Goal: Task Accomplishment & Management: Manage account settings

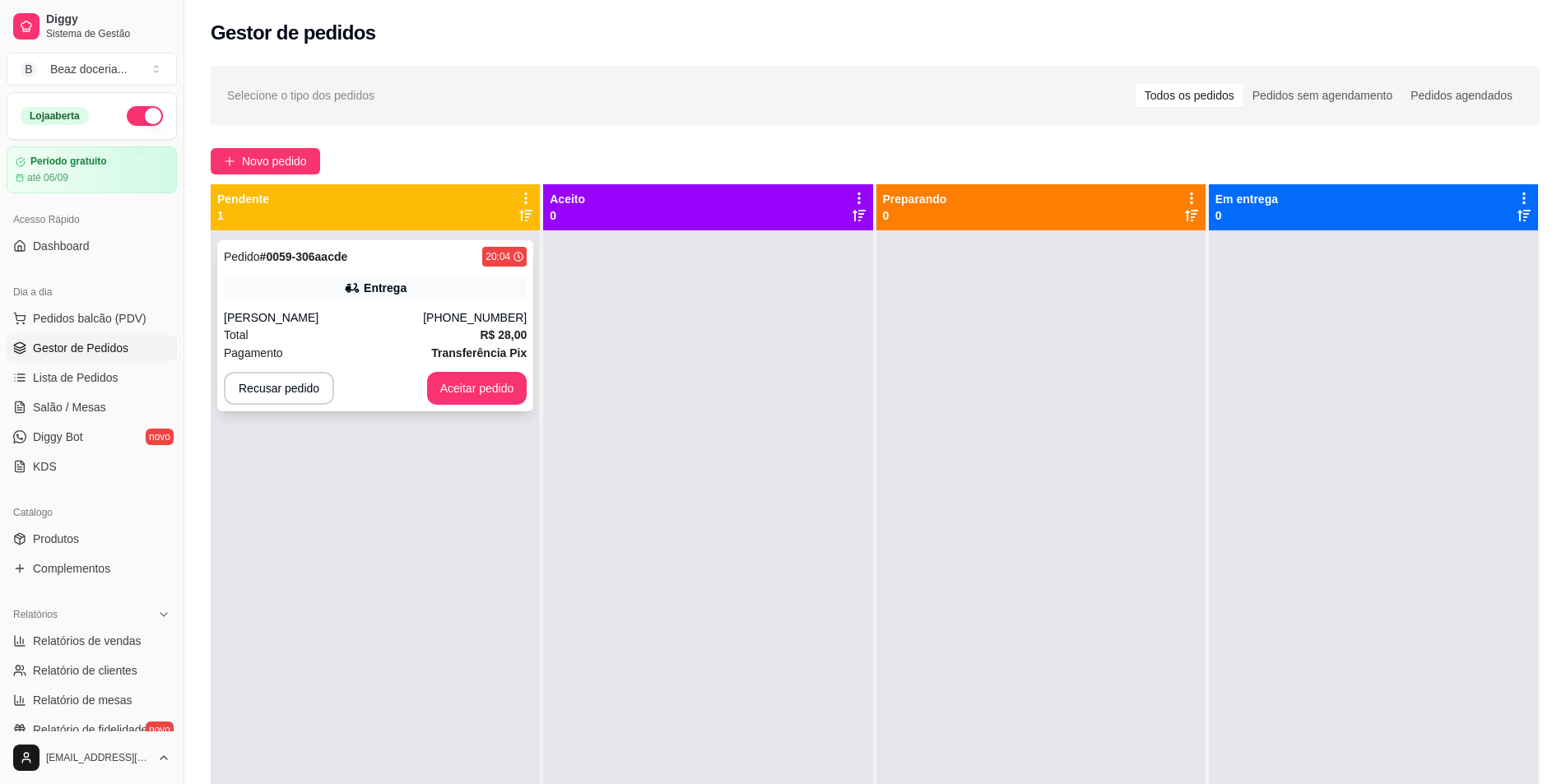
click at [475, 340] on div "Total R$ 28,00" at bounding box center [375, 334] width 302 height 19
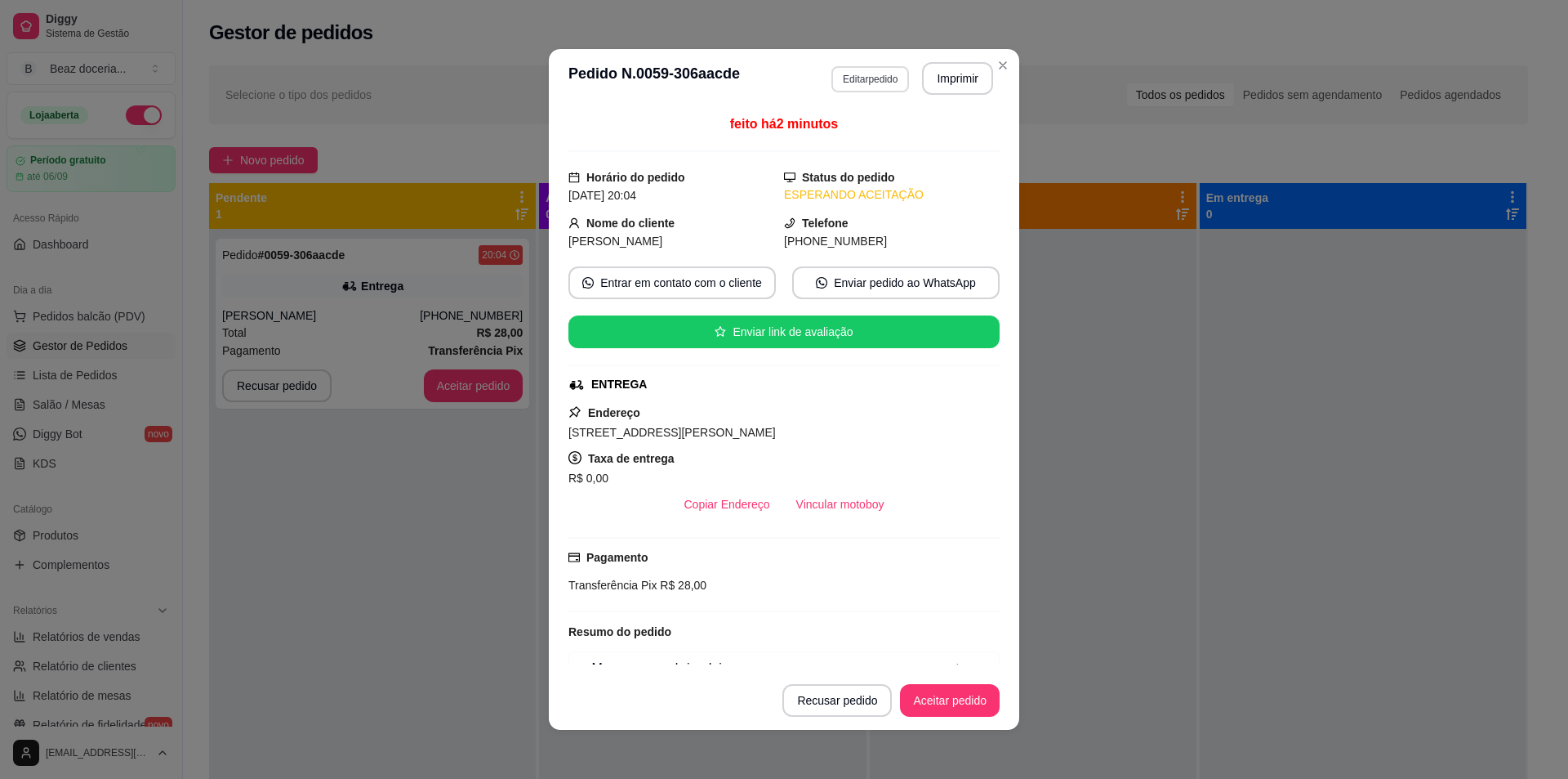
click at [853, 79] on button "Editar pedido" at bounding box center [870, 78] width 77 height 26
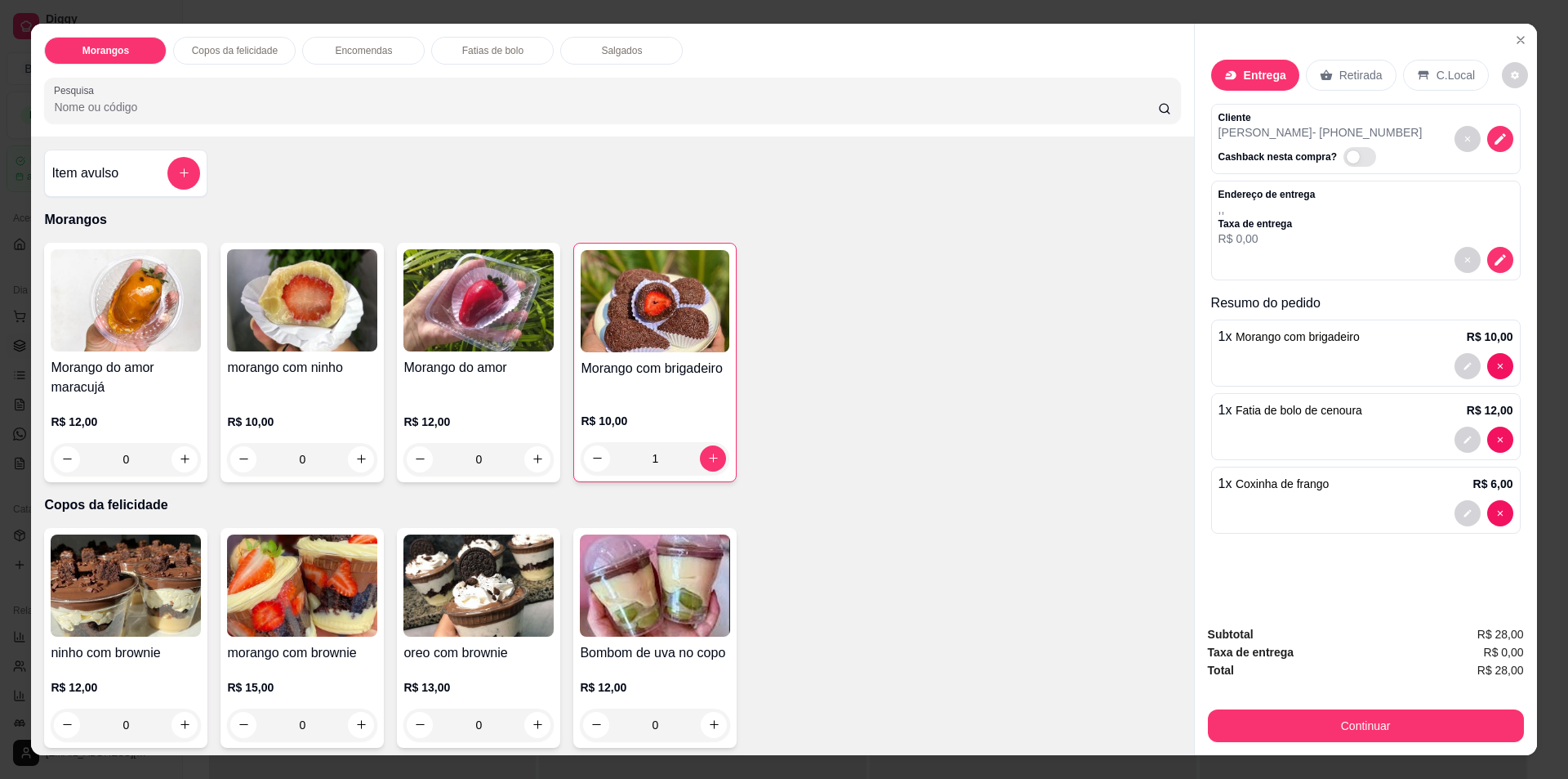
click at [1519, 25] on div "Entrega Retirada C.Local Cliente Marcella Pacheco - (81) 98887-3602 Cashback ne…" at bounding box center [1366, 318] width 342 height 589
click at [1518, 39] on icon "Close" at bounding box center [1521, 40] width 7 height 7
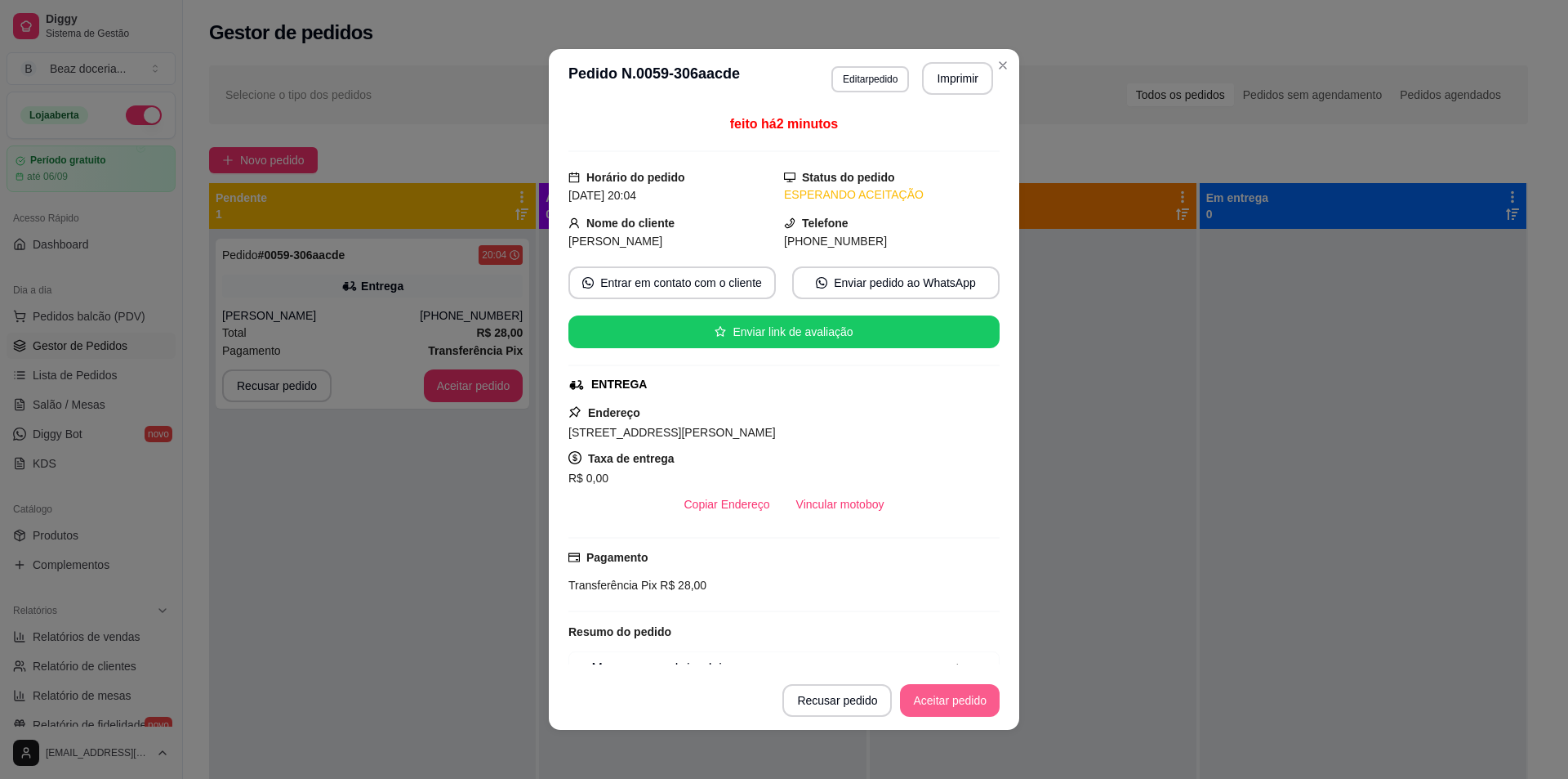
click at [944, 701] on button "Aceitar pedido" at bounding box center [949, 701] width 100 height 33
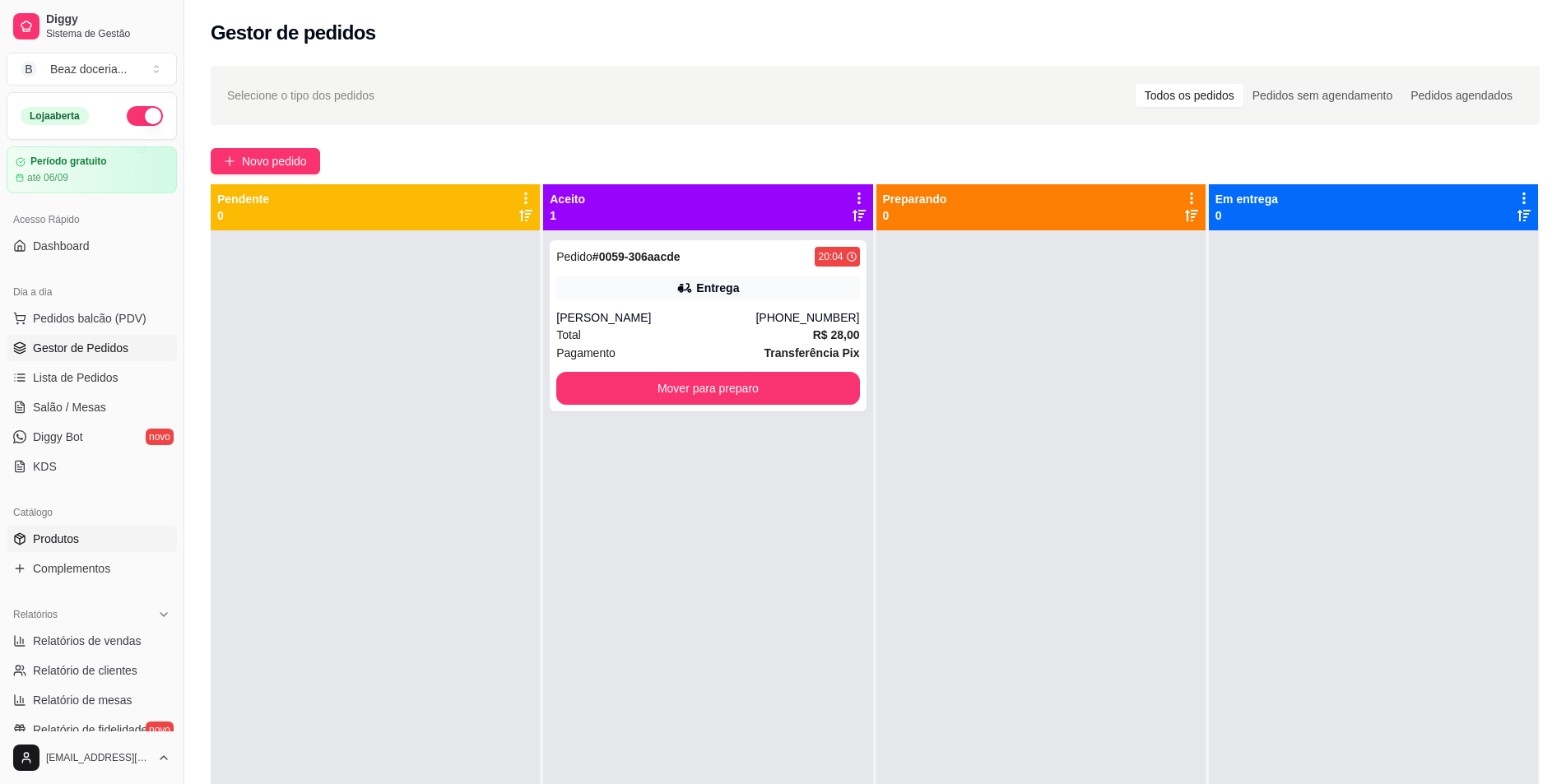
click at [106, 539] on link "Produtos" at bounding box center [92, 538] width 171 height 26
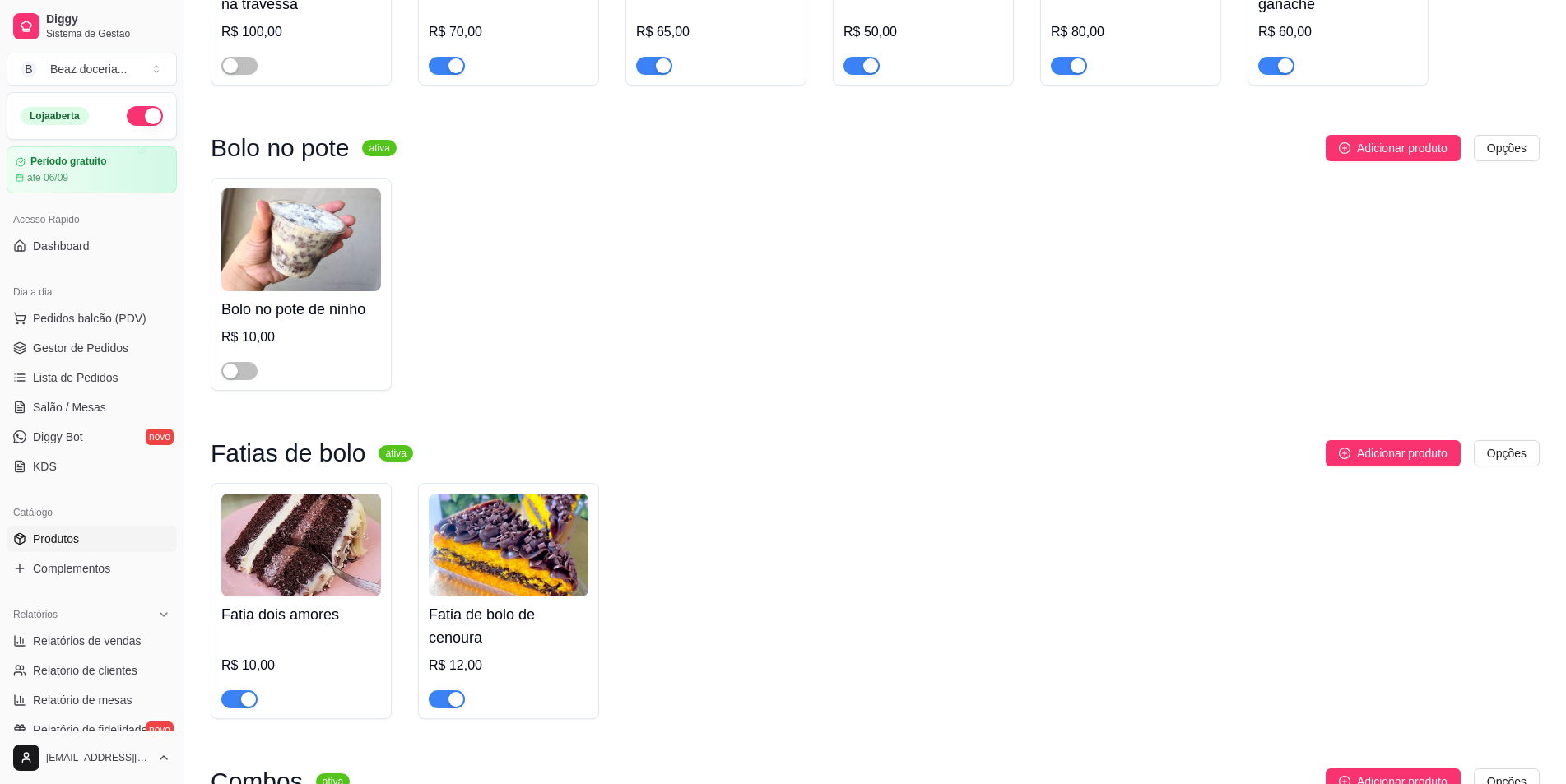
scroll to position [1178, 0]
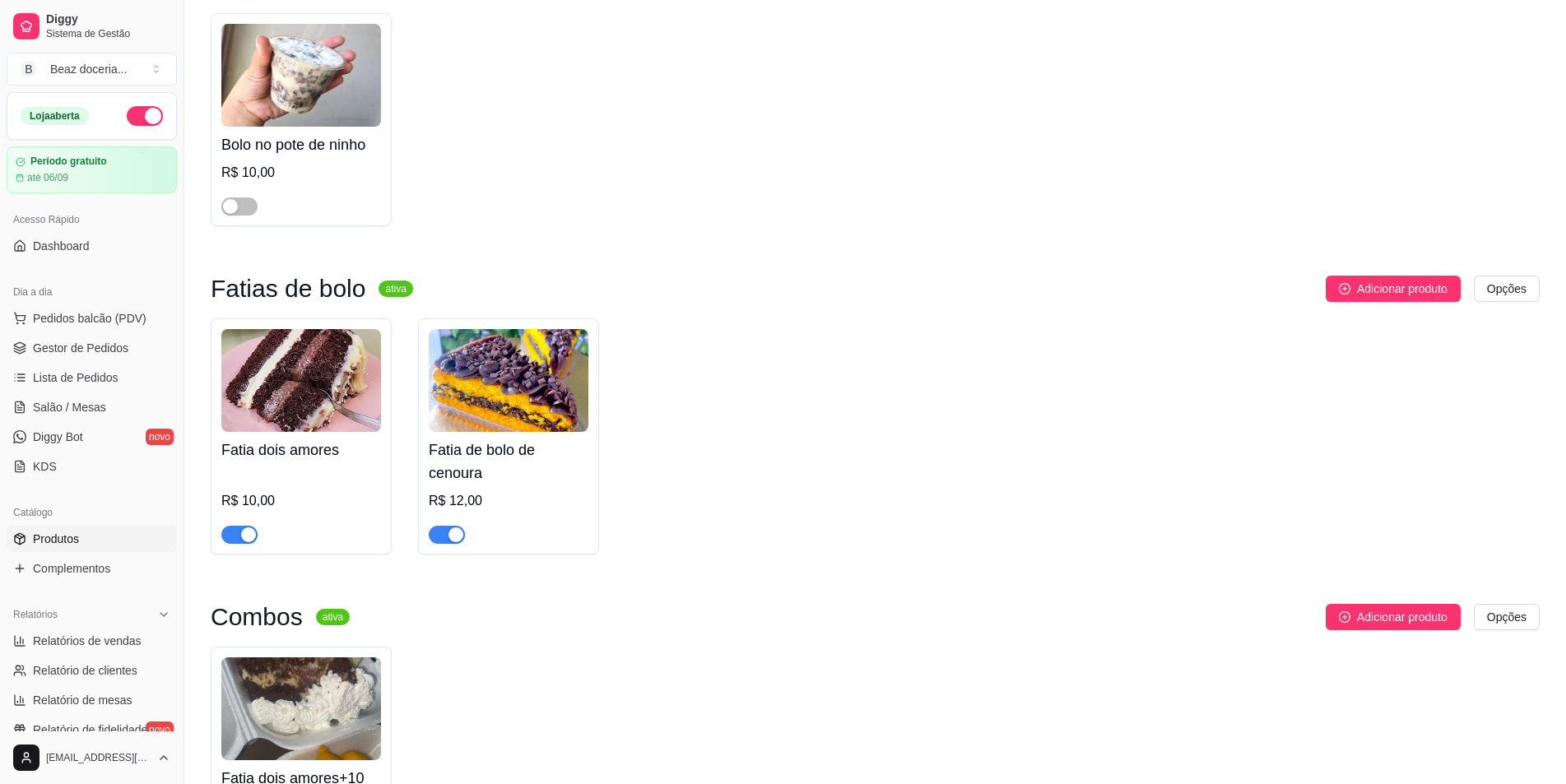
click at [444, 437] on div "Fatia de bolo de cenoura R$ 12,00" at bounding box center [508, 488] width 160 height 112
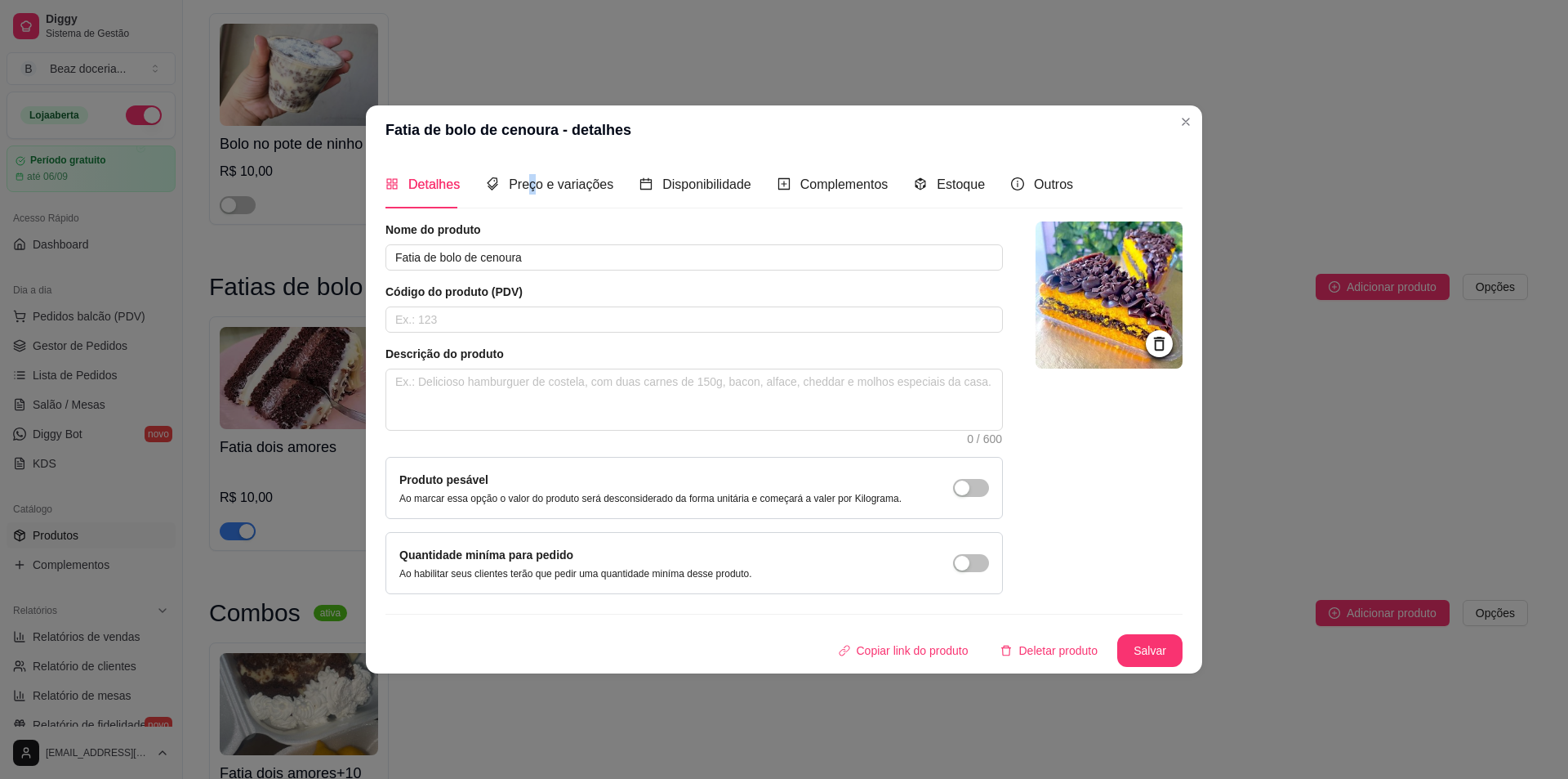
click at [529, 173] on div "Preço e variações" at bounding box center [550, 184] width 128 height 47
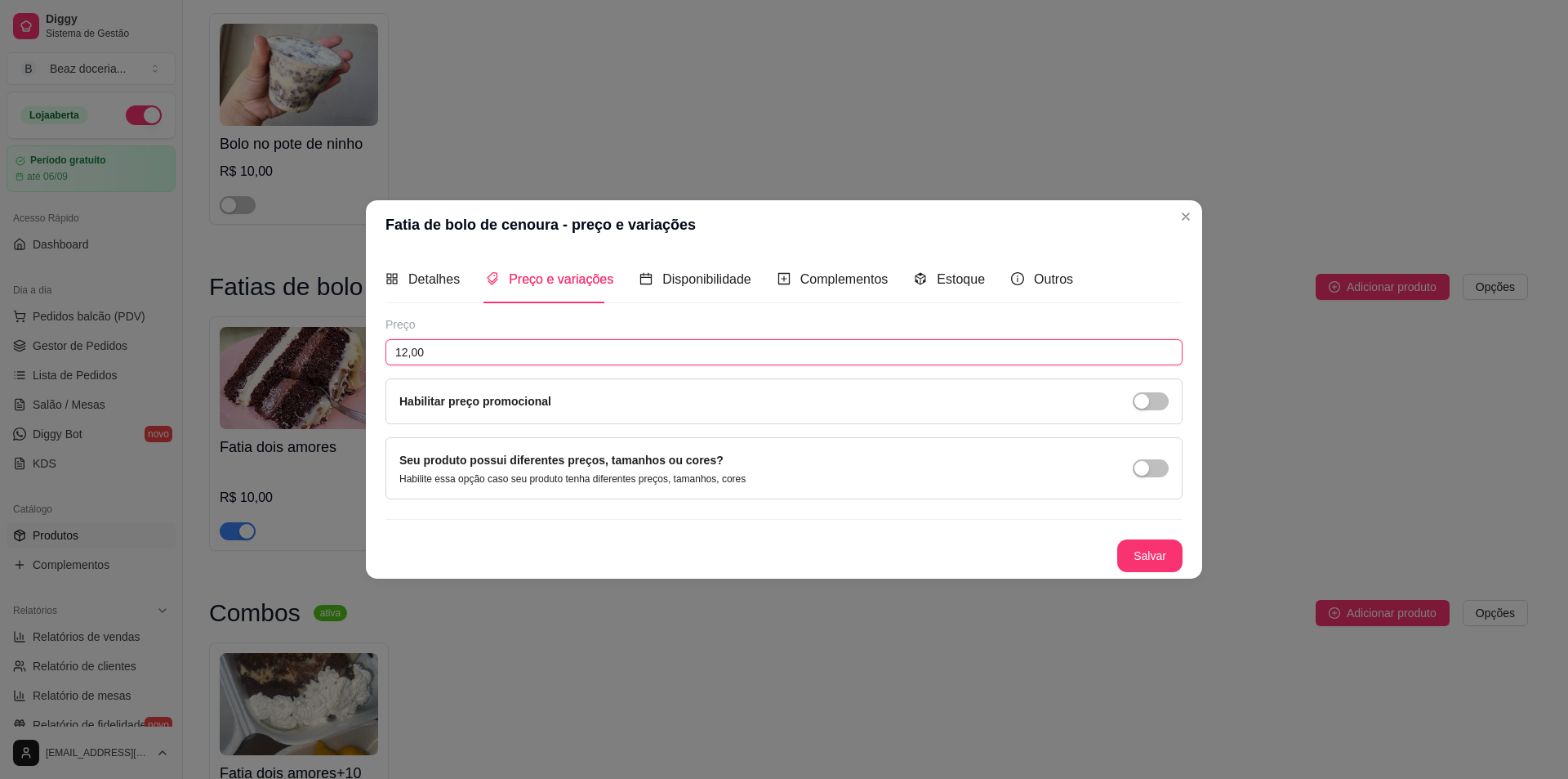
click at [446, 344] on input "12,00" at bounding box center [784, 352] width 797 height 26
type input "10,00"
click at [1149, 557] on button "Salvar" at bounding box center [1150, 556] width 65 height 33
click at [1164, 555] on button "Salvar" at bounding box center [1150, 556] width 65 height 33
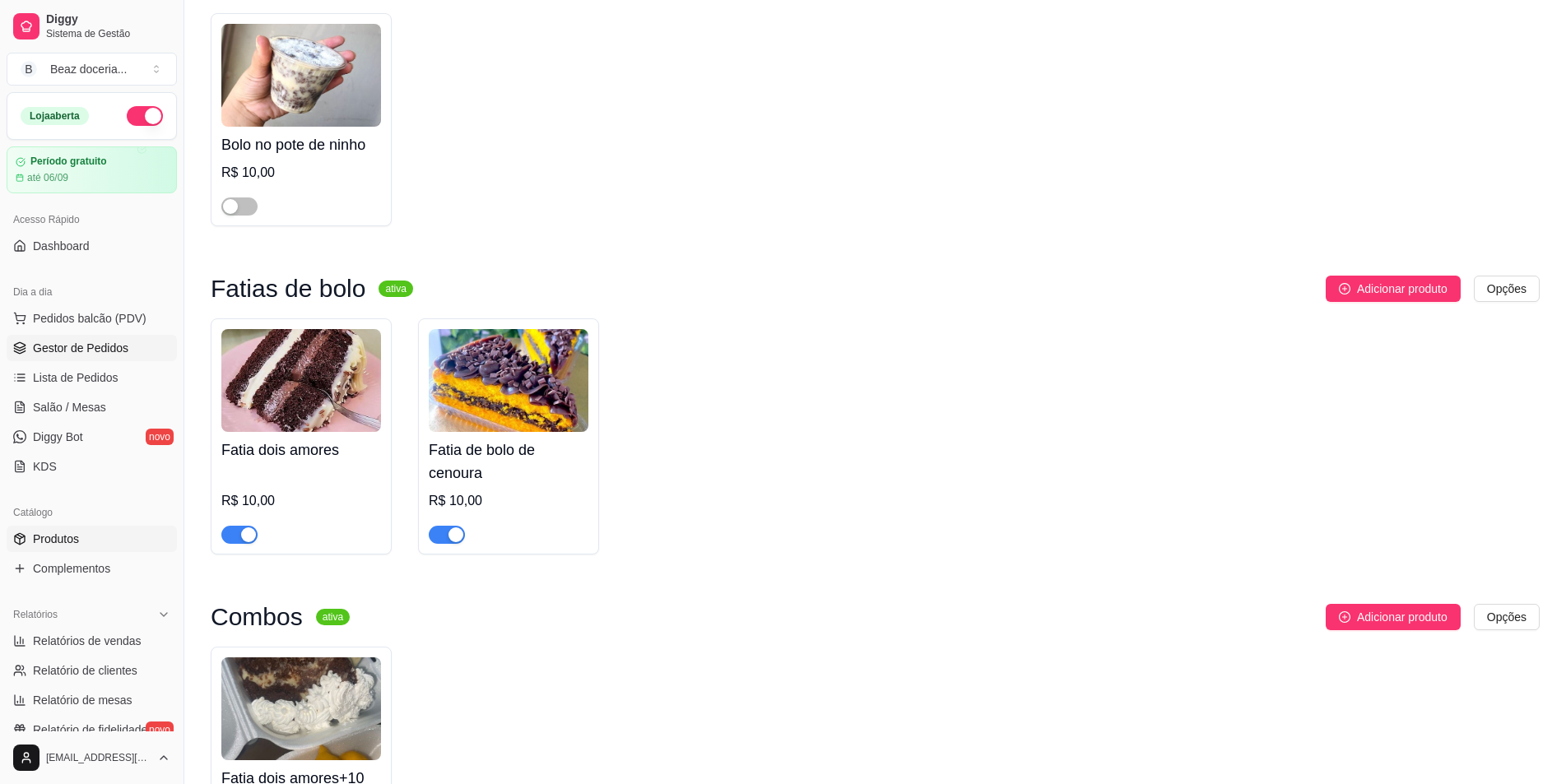
click at [78, 343] on span "Gestor de Pedidos" at bounding box center [81, 347] width 96 height 17
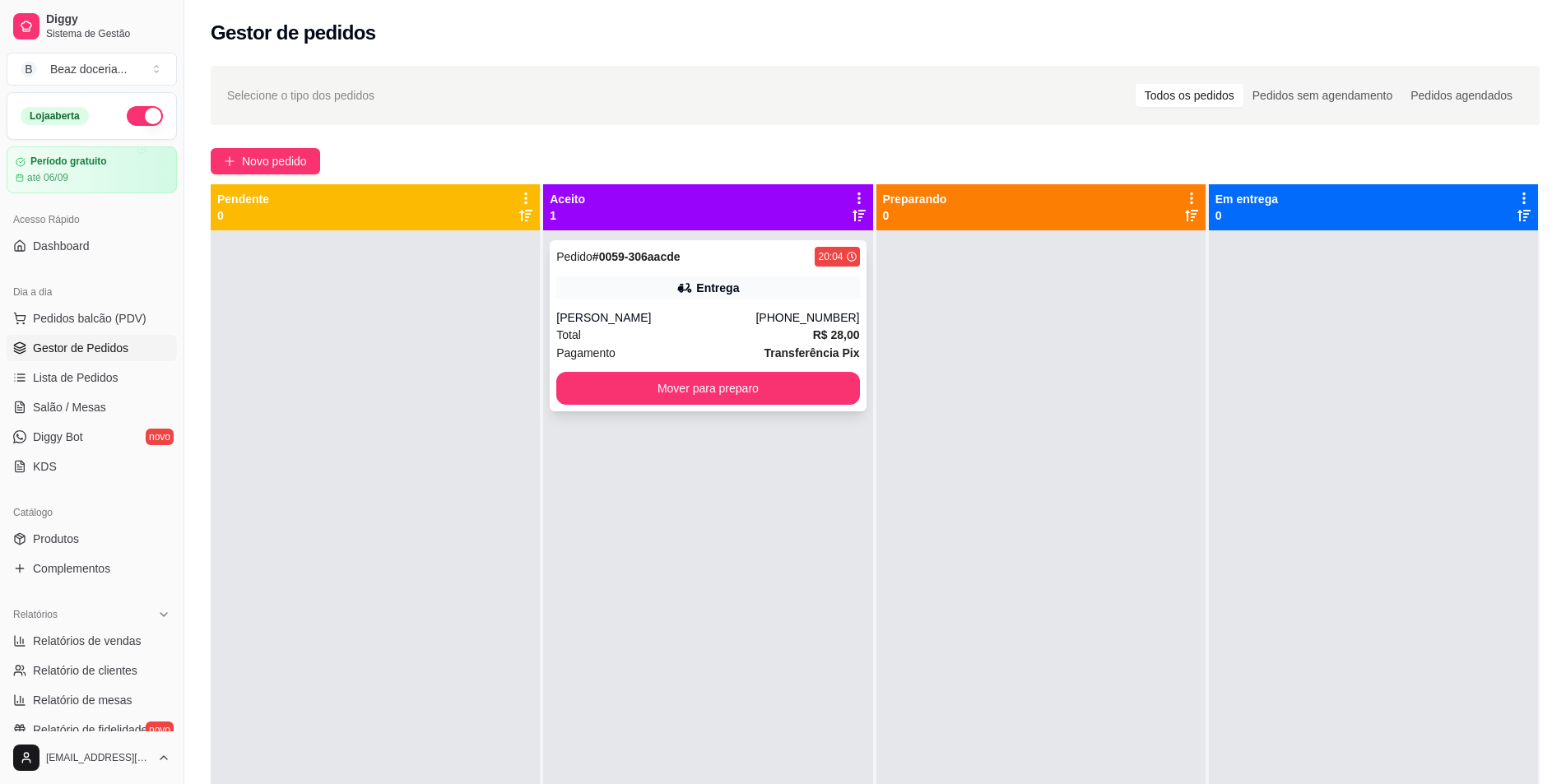
click at [816, 302] on div "Pedido # 0059-306aacde 20:04 Entrega [PERSON_NAME] [PHONE_NUMBER] Total R$ 28,0…" at bounding box center [707, 325] width 316 height 171
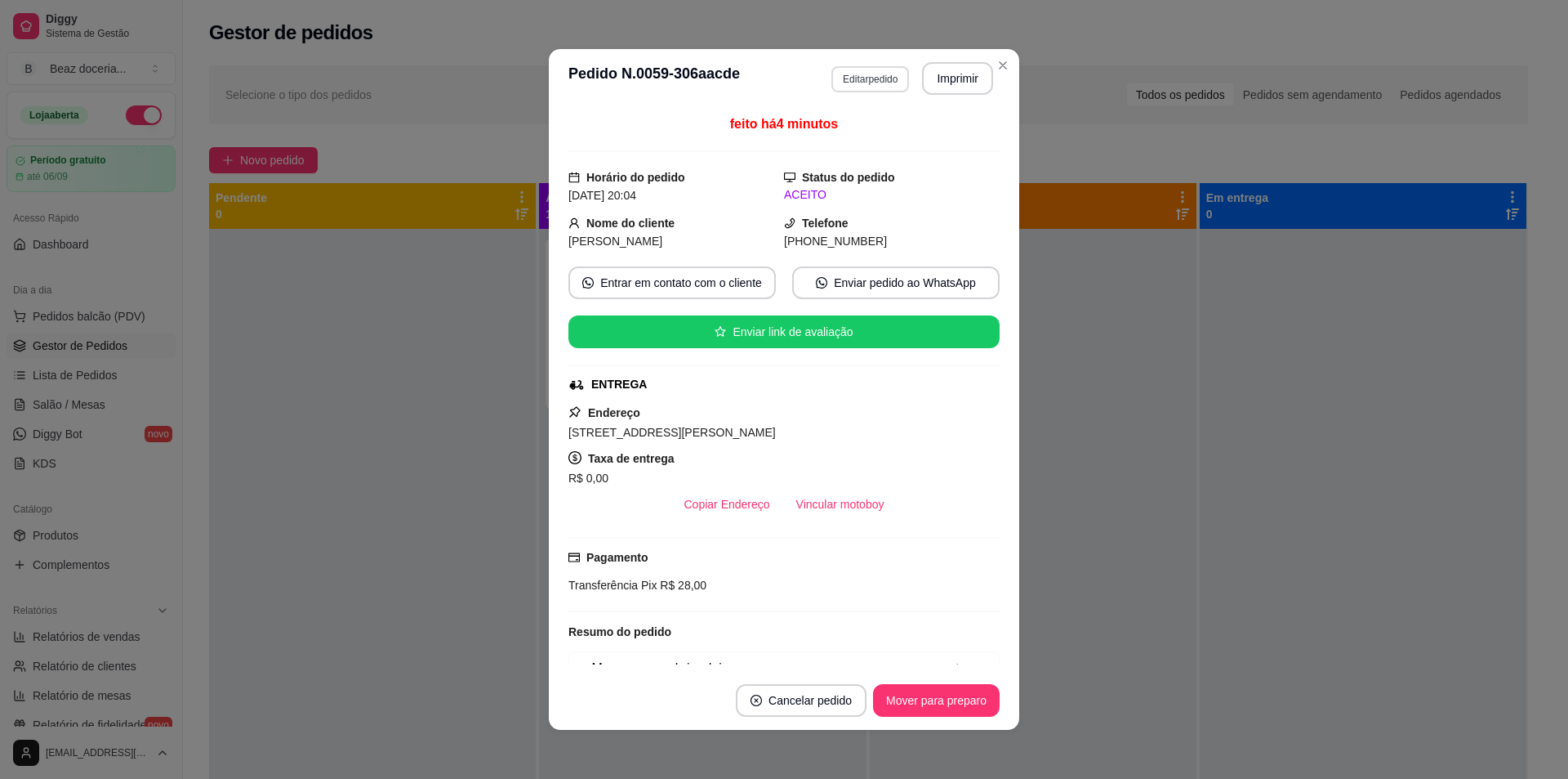
click at [862, 86] on button "Editar pedido" at bounding box center [870, 78] width 77 height 26
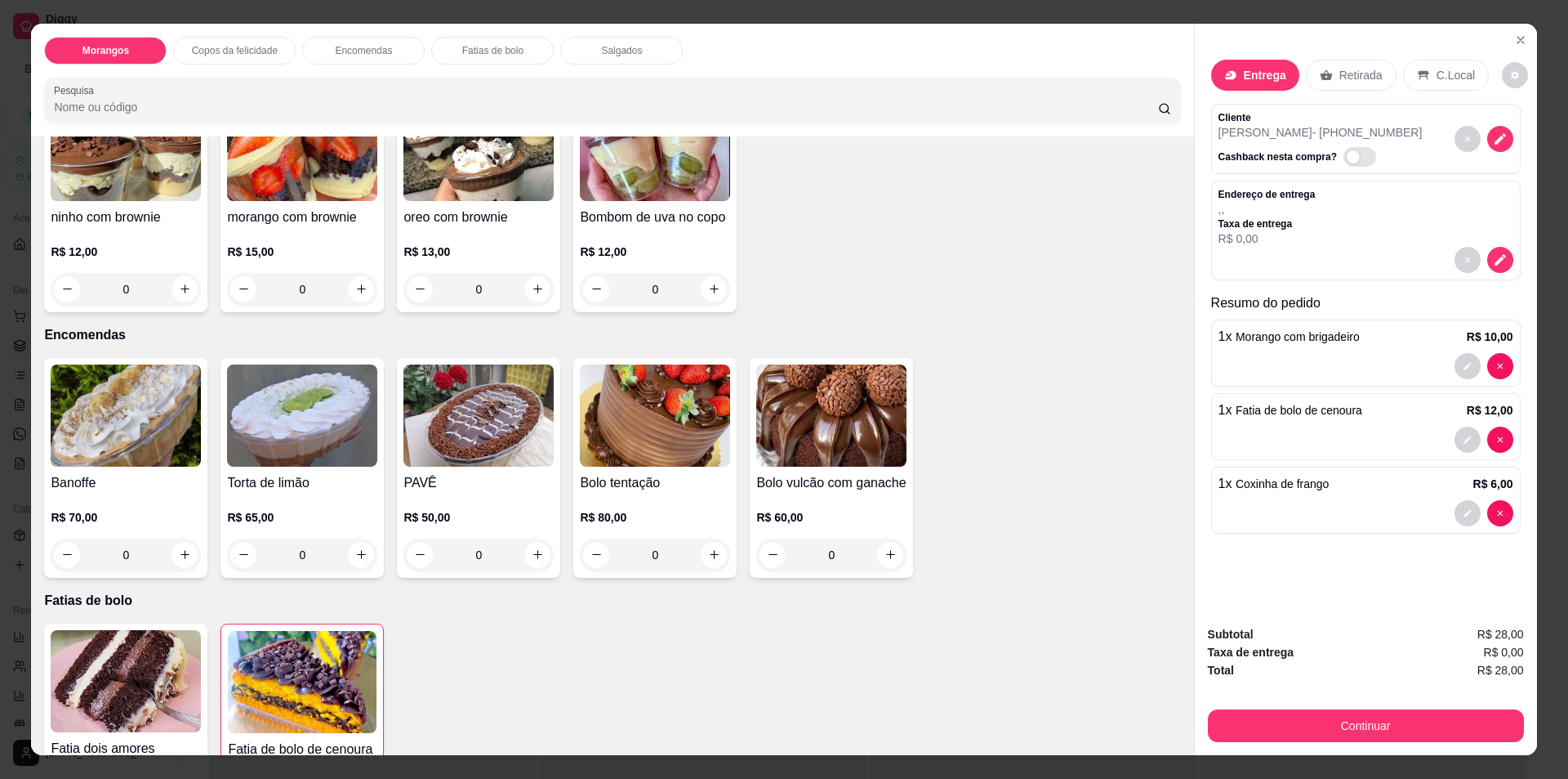
scroll to position [654, 0]
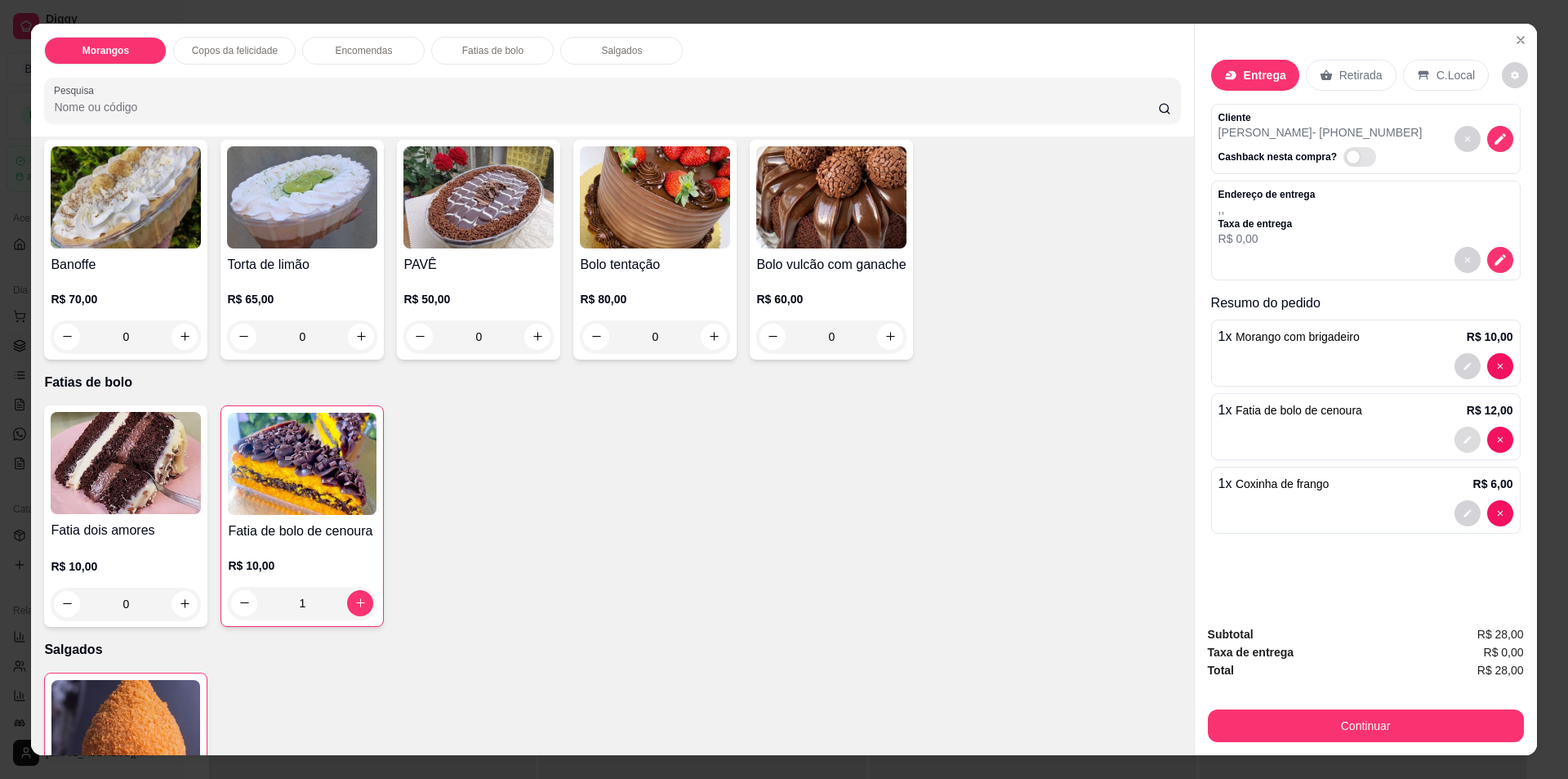
click at [1458, 441] on button "decrease-product-quantity" at bounding box center [1467, 439] width 26 height 26
click at [356, 600] on icon "increase-product-quantity" at bounding box center [361, 602] width 13 height 13
type input "1"
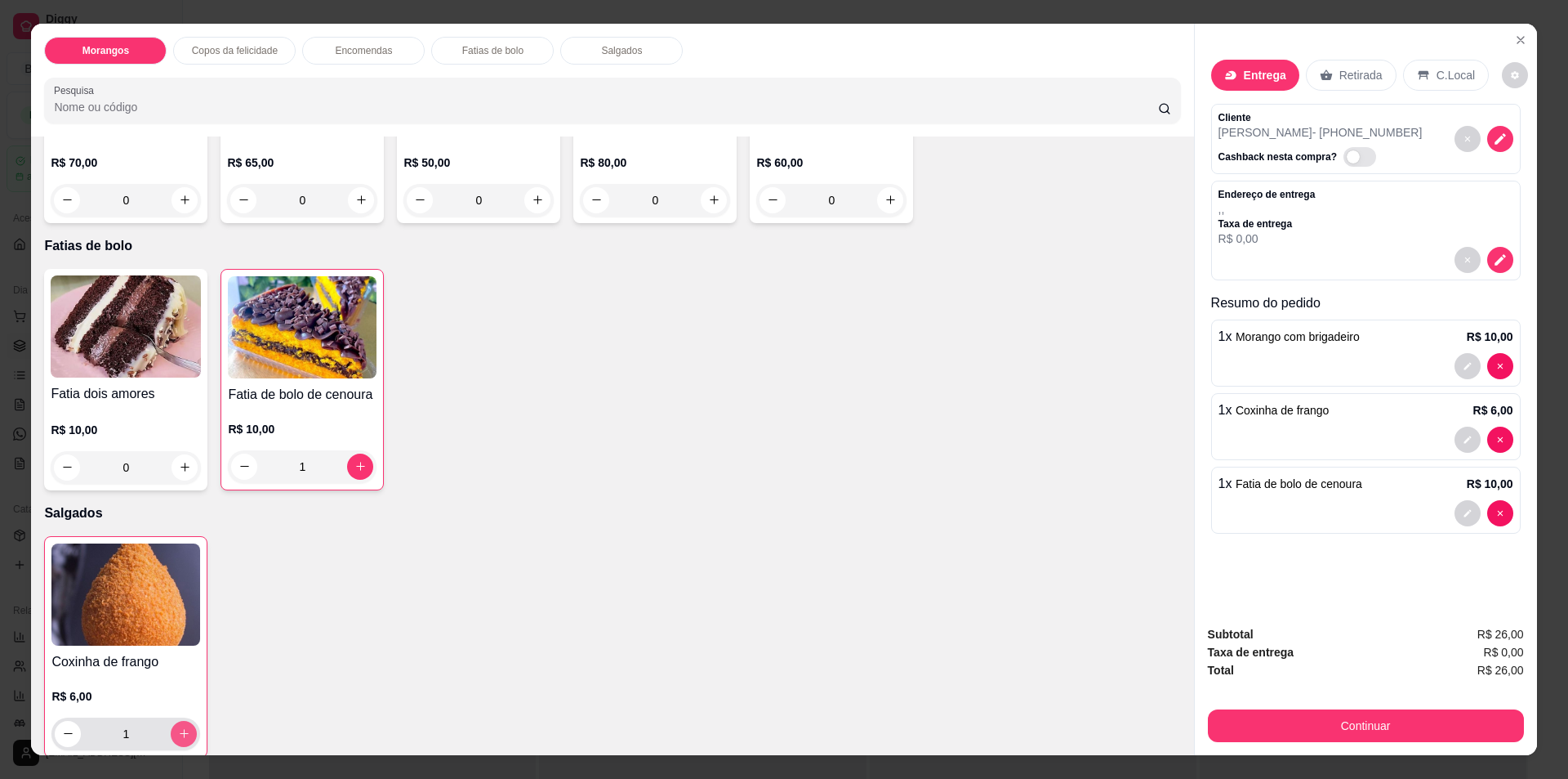
click at [183, 727] on button "increase-product-quantity" at bounding box center [183, 733] width 26 height 26
type input "2"
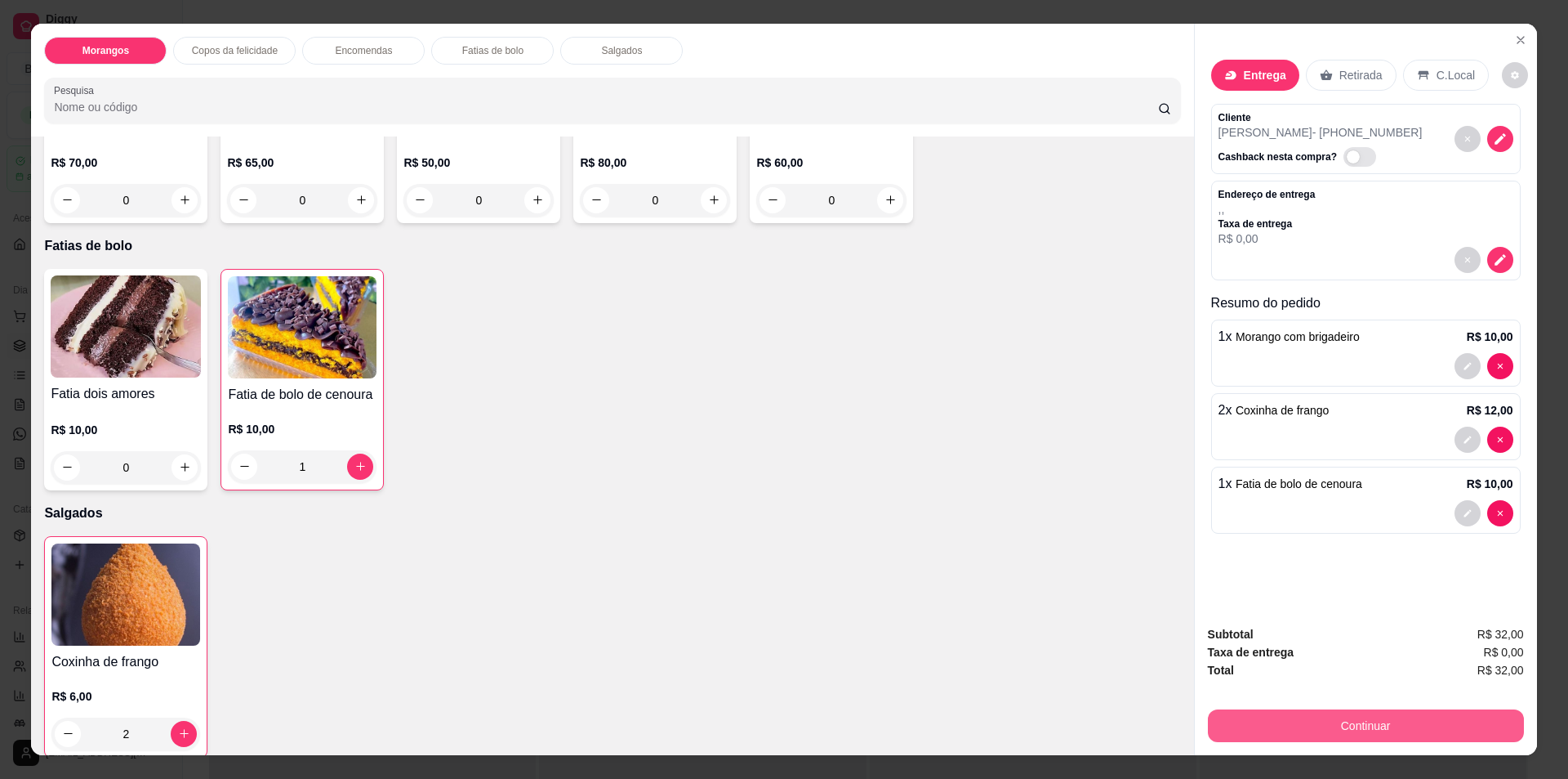
click at [1362, 726] on button "Continuar" at bounding box center [1366, 726] width 316 height 33
click at [1518, 41] on icon "Close" at bounding box center [1521, 40] width 7 height 7
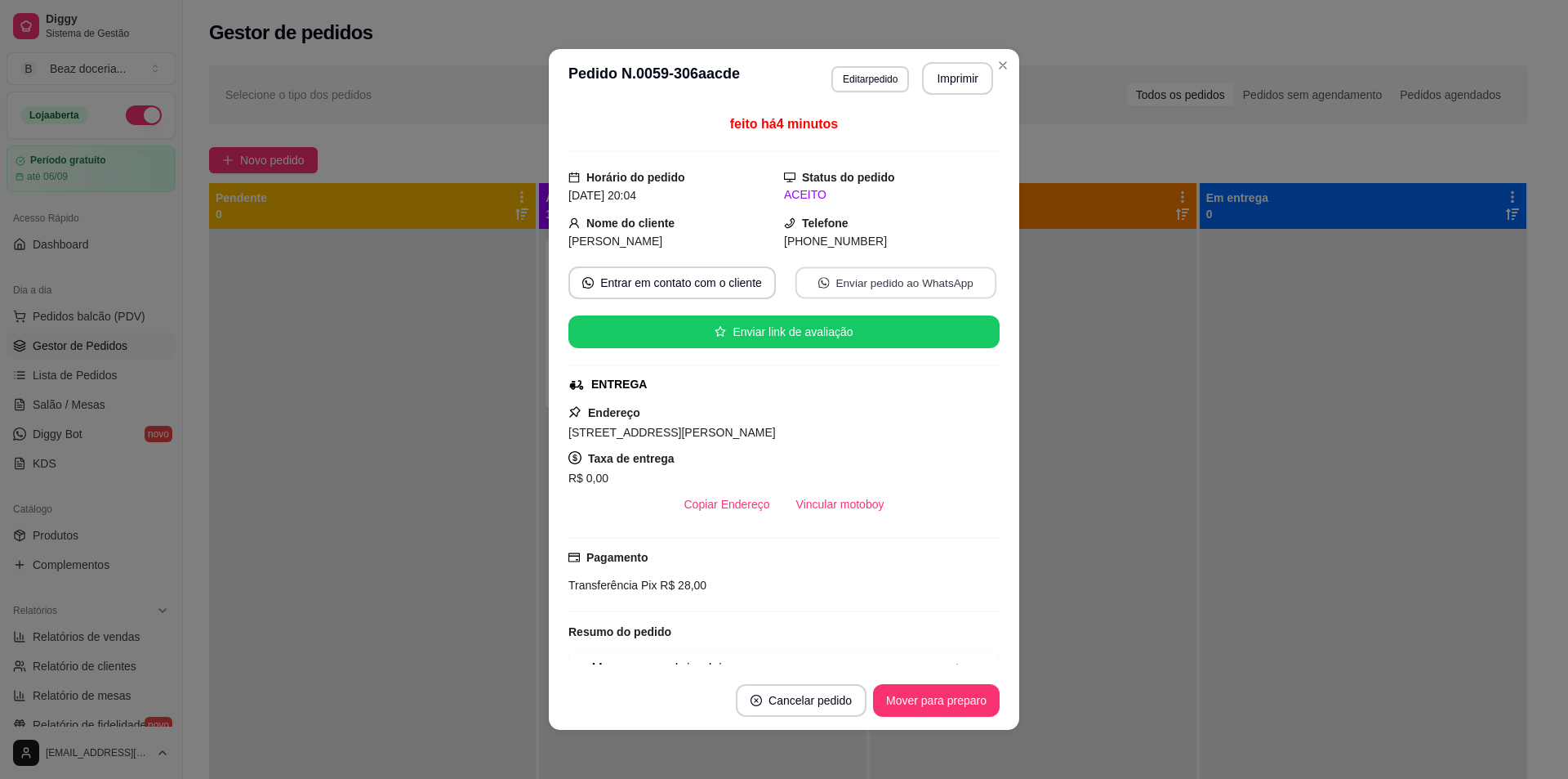
click at [853, 281] on button "Enviar pedido ao WhatsApp" at bounding box center [895, 283] width 200 height 32
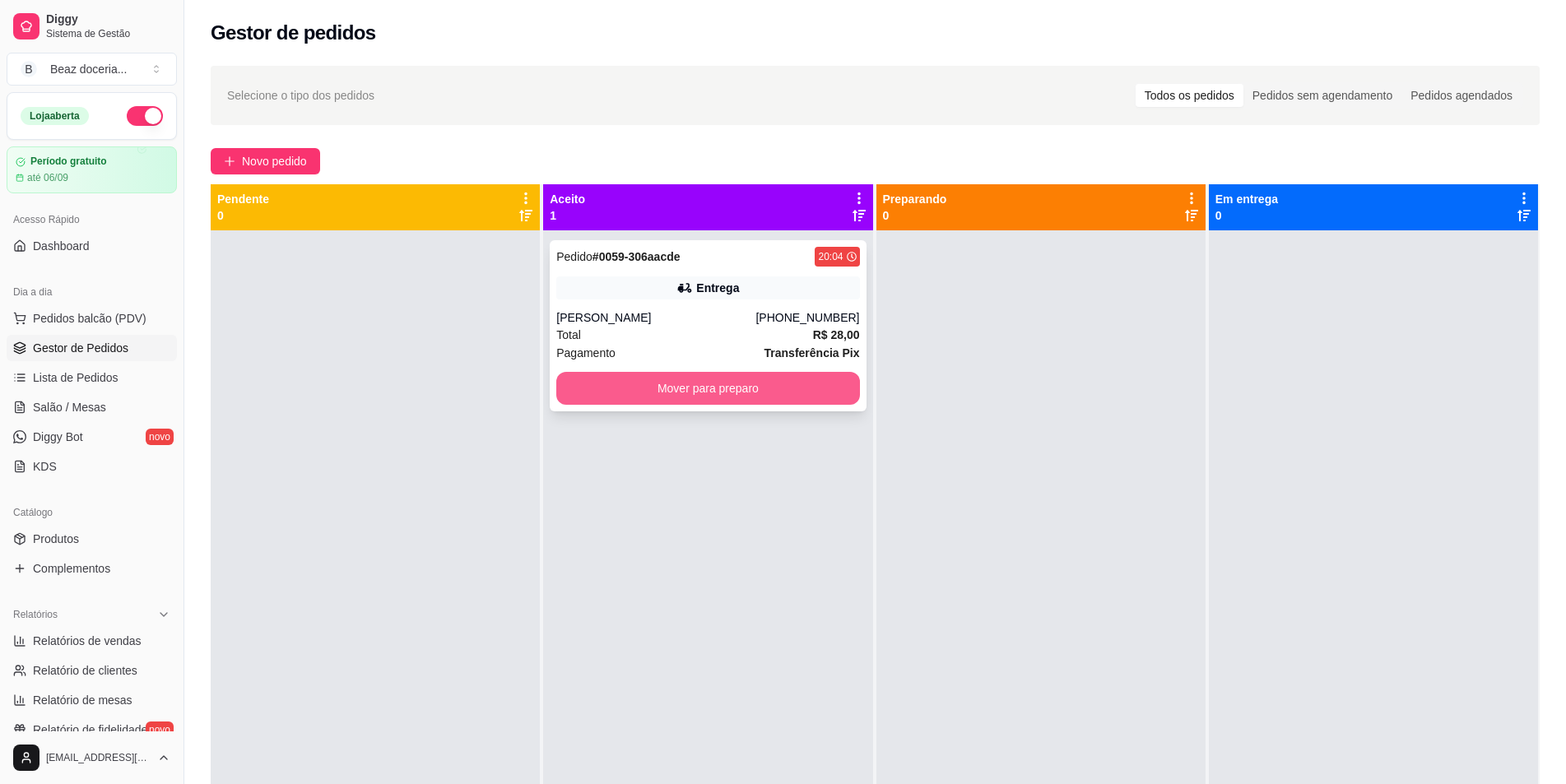
click at [767, 393] on button "Mover para preparo" at bounding box center [707, 388] width 302 height 33
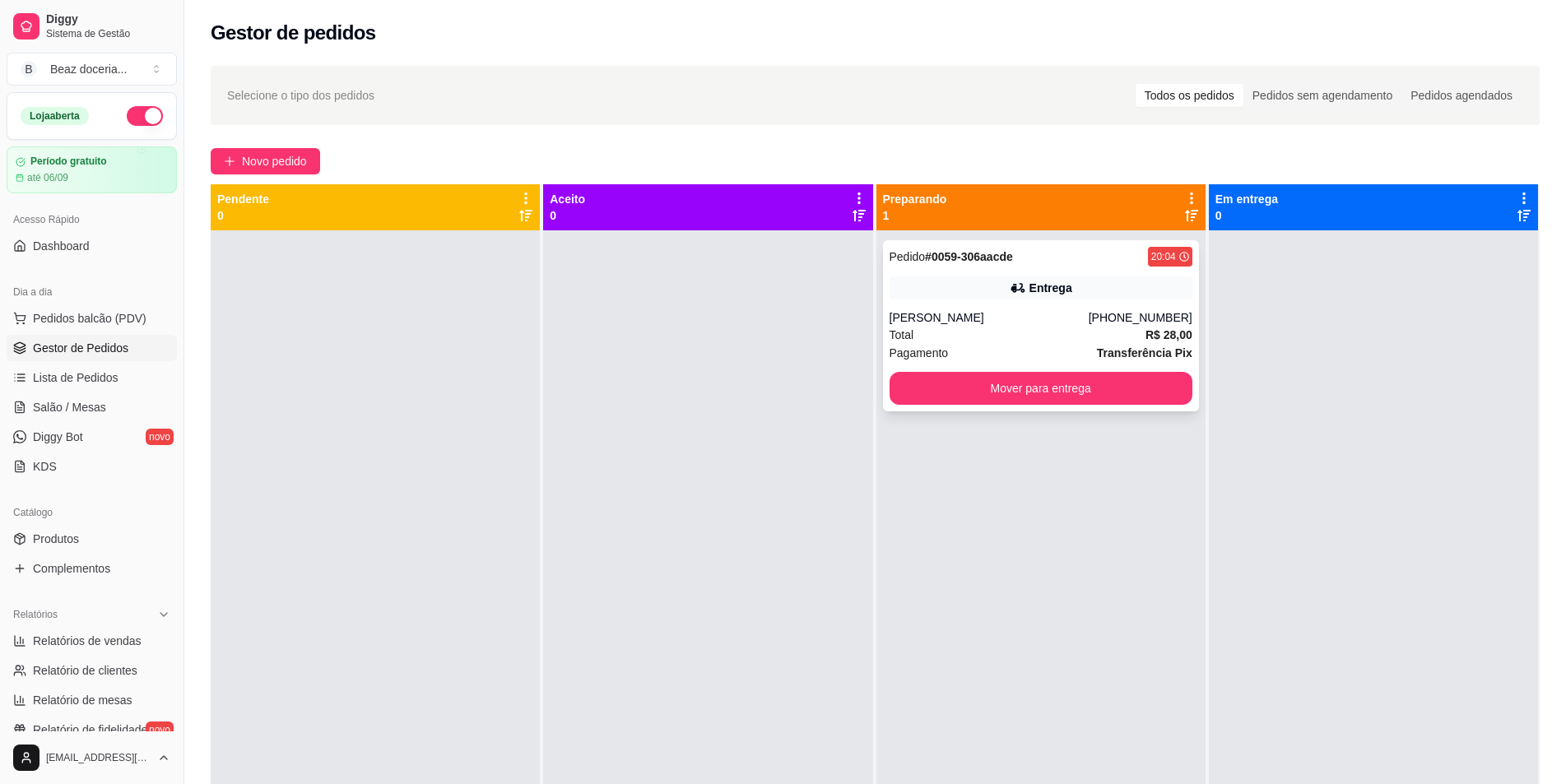
click at [994, 319] on div "[PERSON_NAME]" at bounding box center [989, 317] width 199 height 17
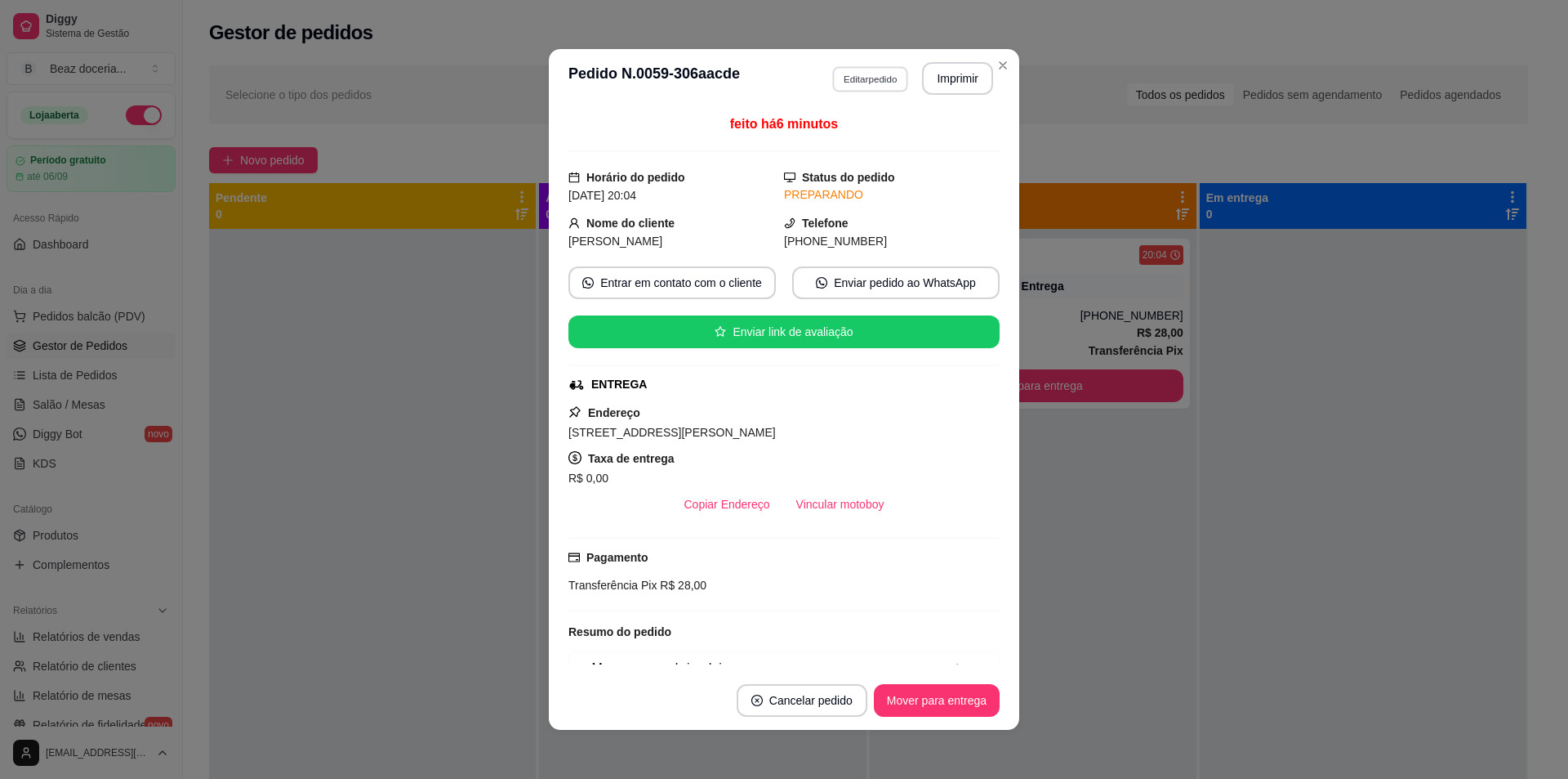
click at [864, 70] on button "Editar pedido" at bounding box center [870, 78] width 76 height 25
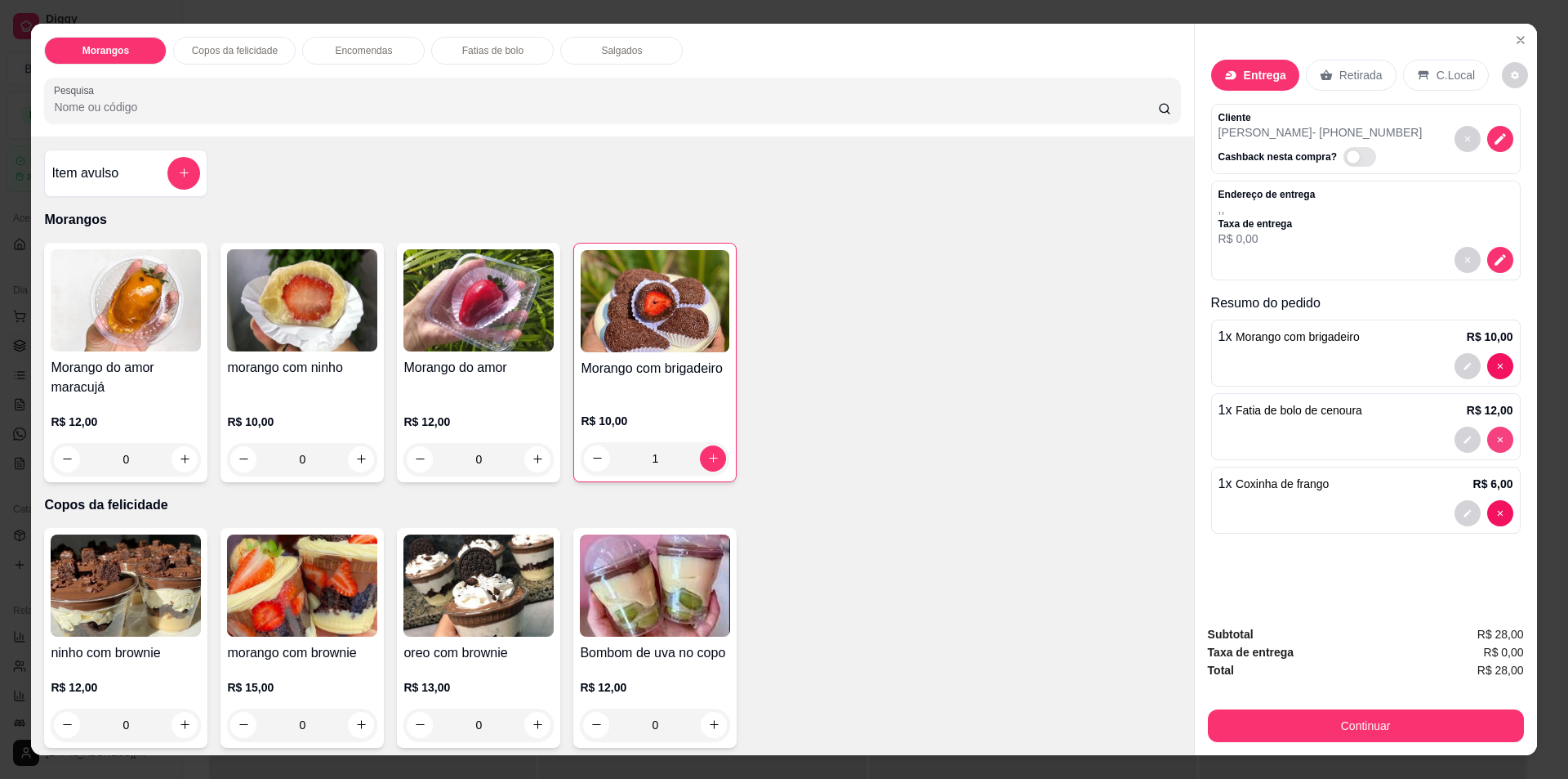
type input "0"
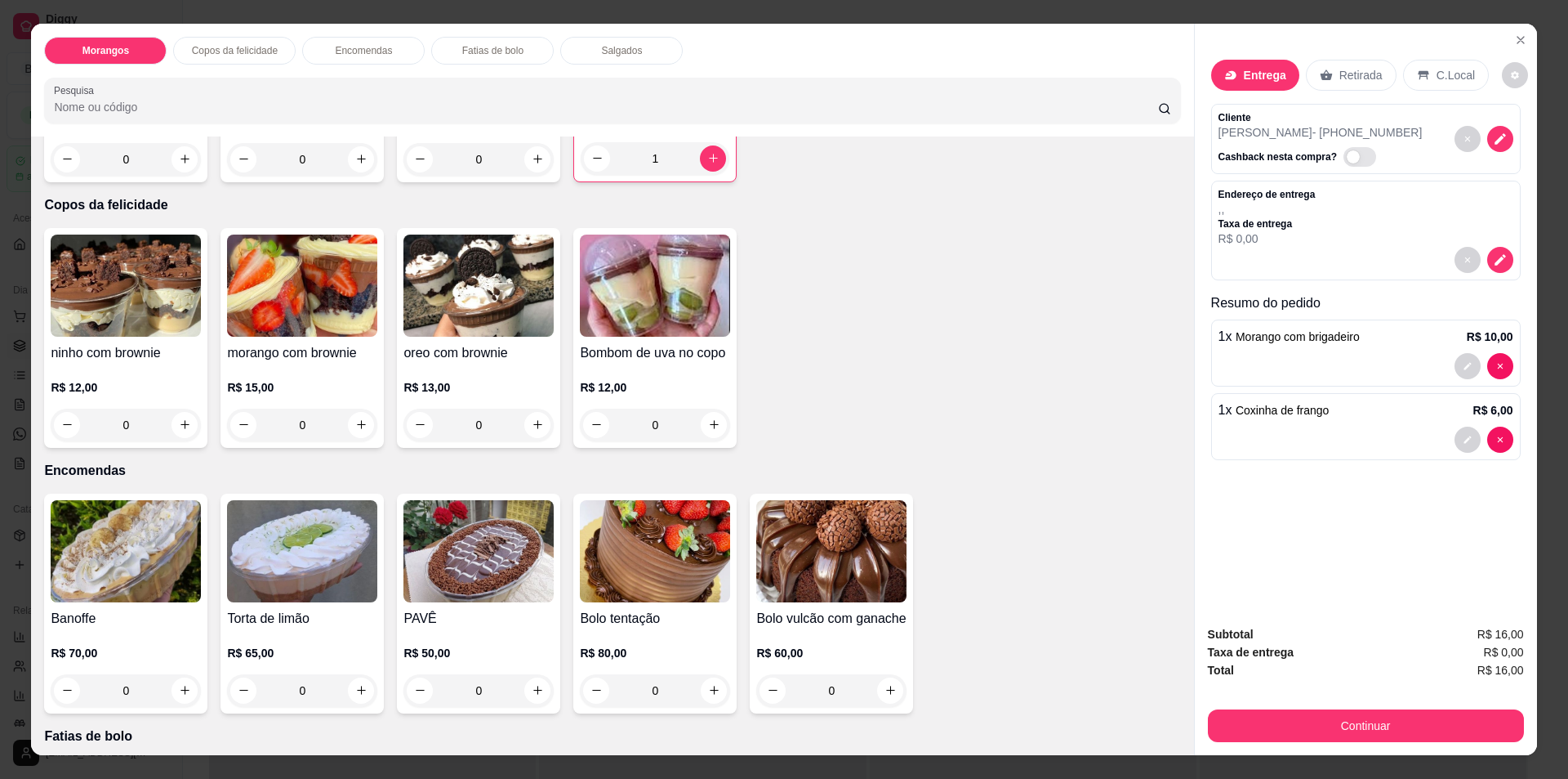
scroll to position [327, 0]
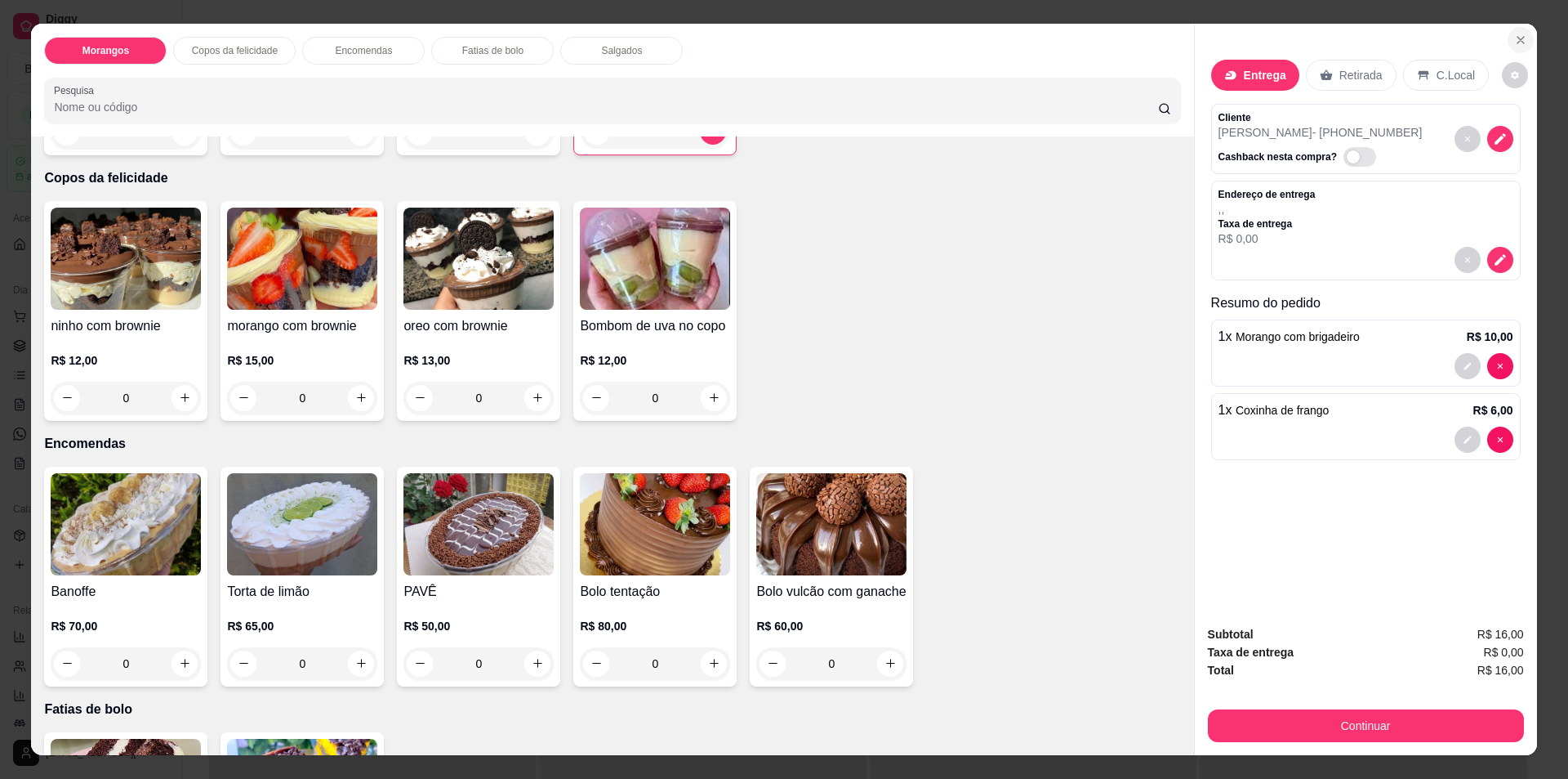
click at [1514, 46] on icon "Close" at bounding box center [1520, 40] width 13 height 13
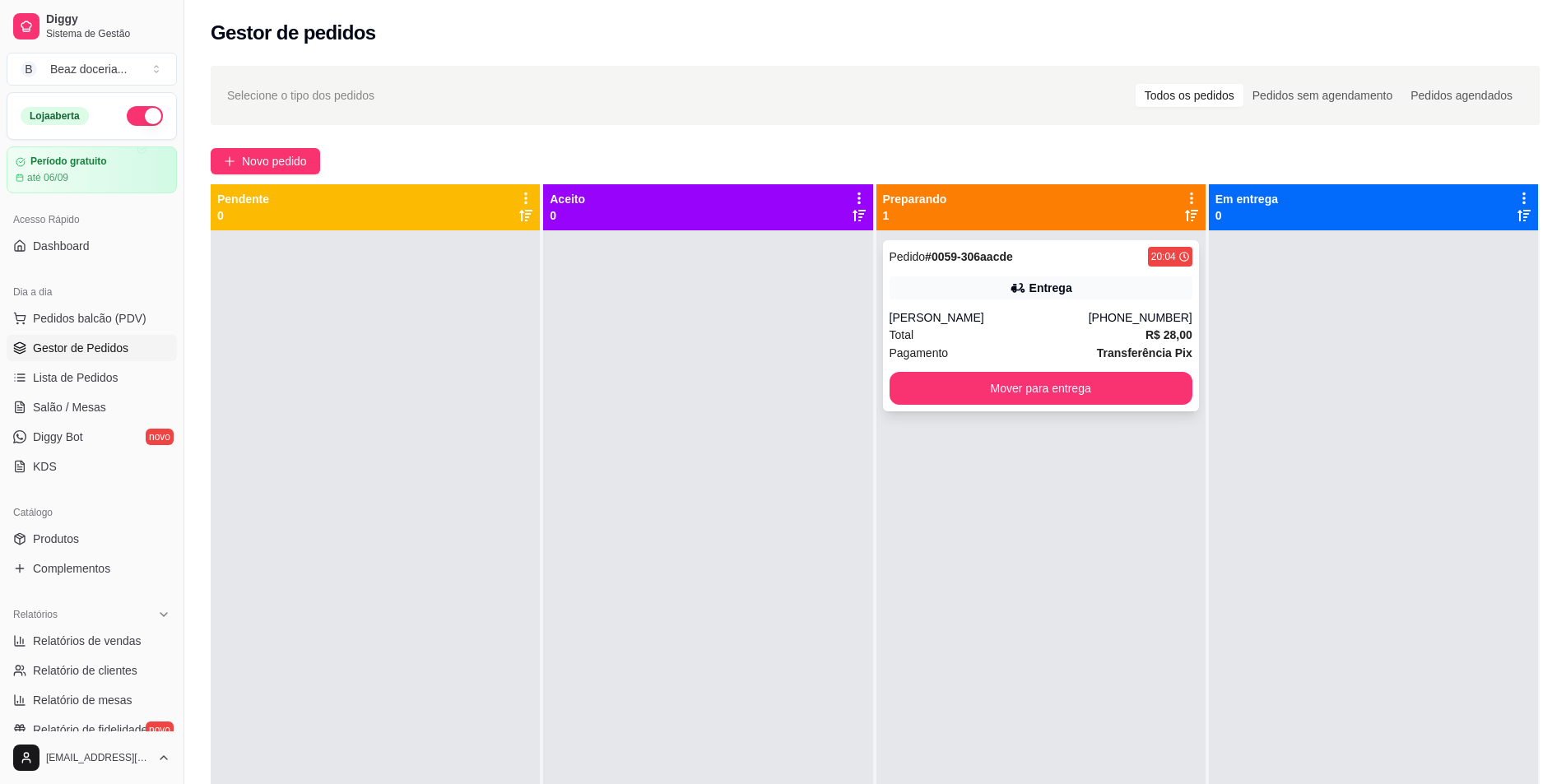
click at [1090, 295] on div "Entrega" at bounding box center [1041, 288] width 302 height 23
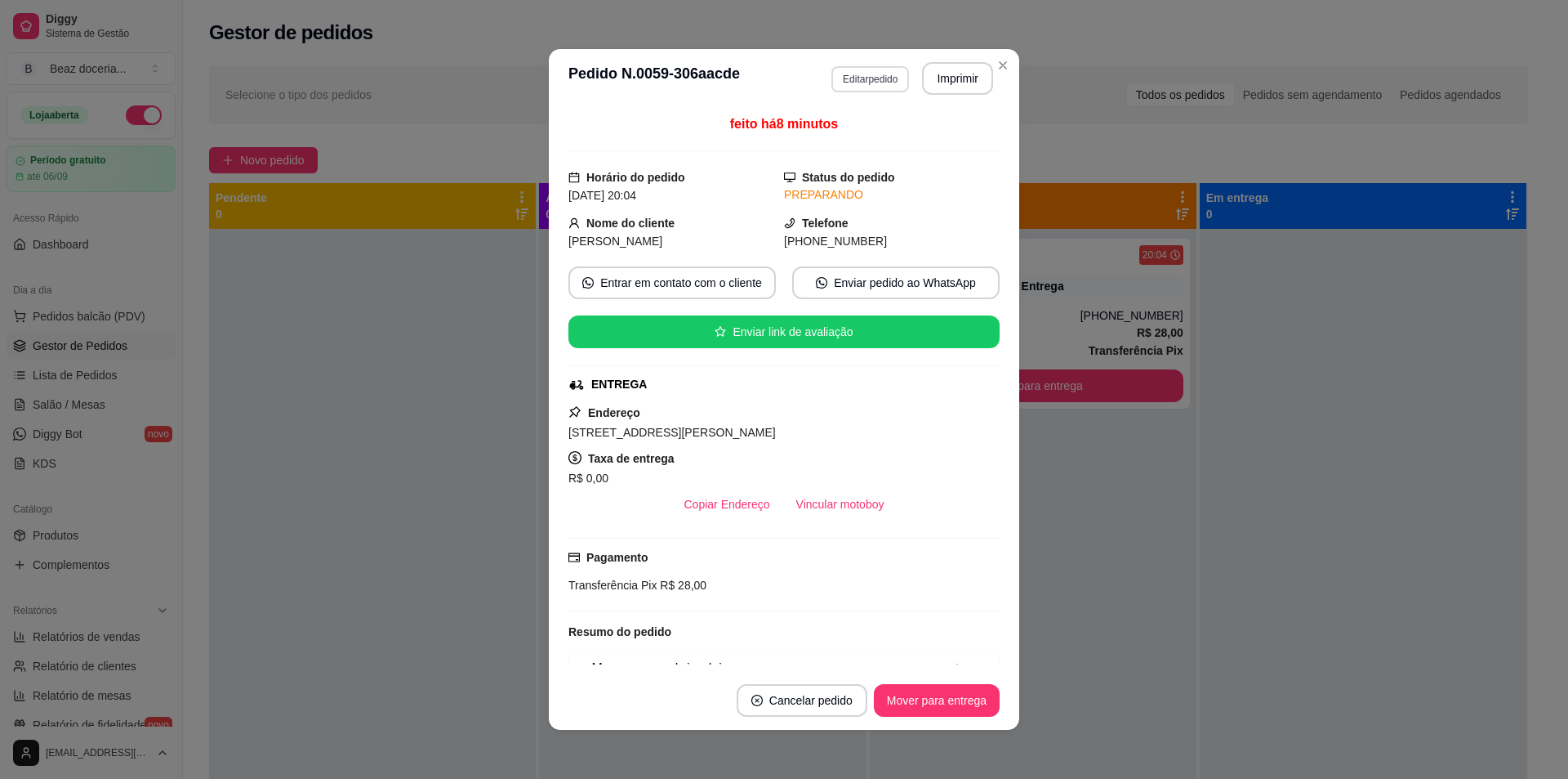
click at [859, 74] on button "Editar pedido" at bounding box center [870, 78] width 77 height 26
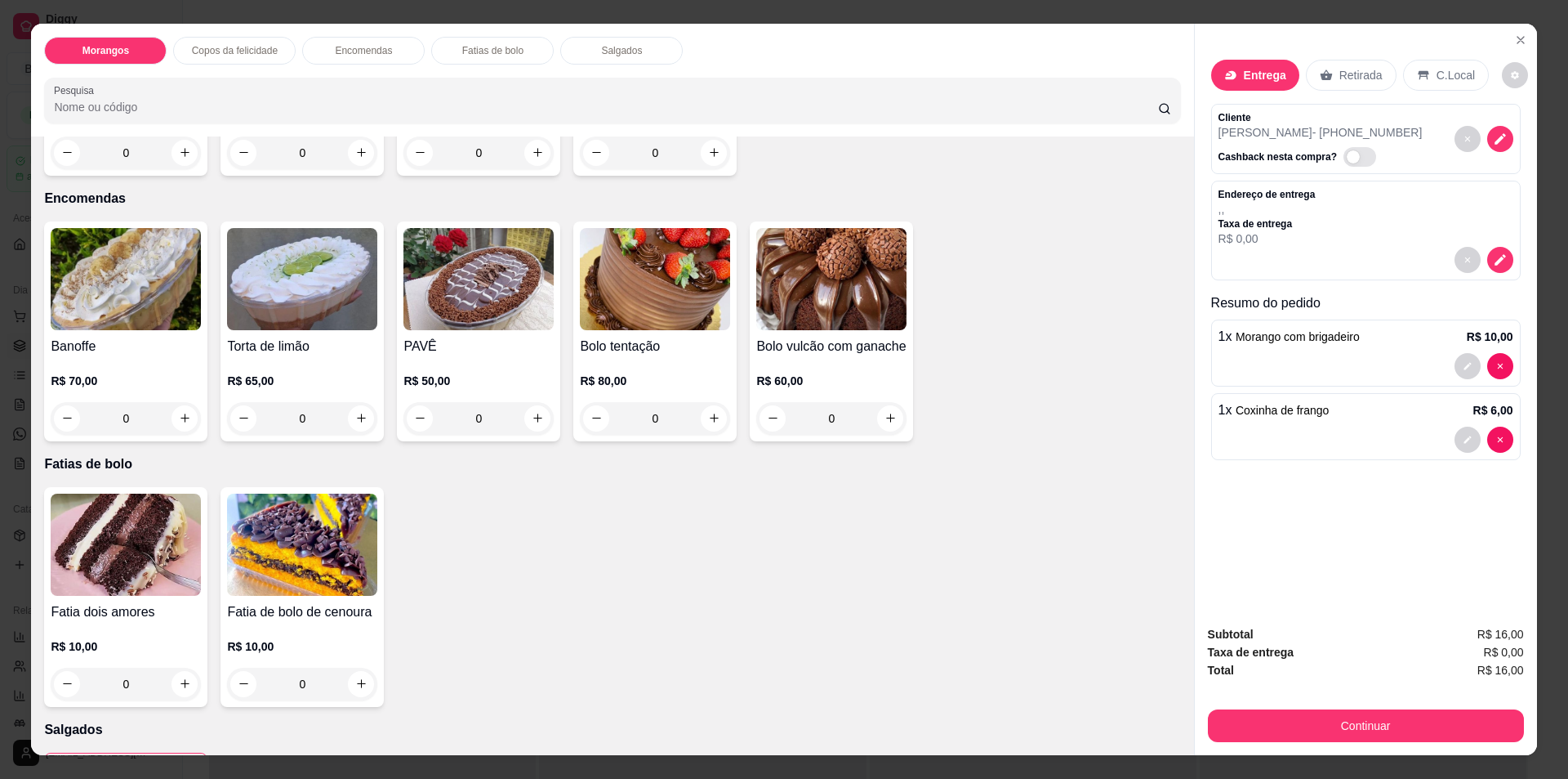
scroll to position [599, 0]
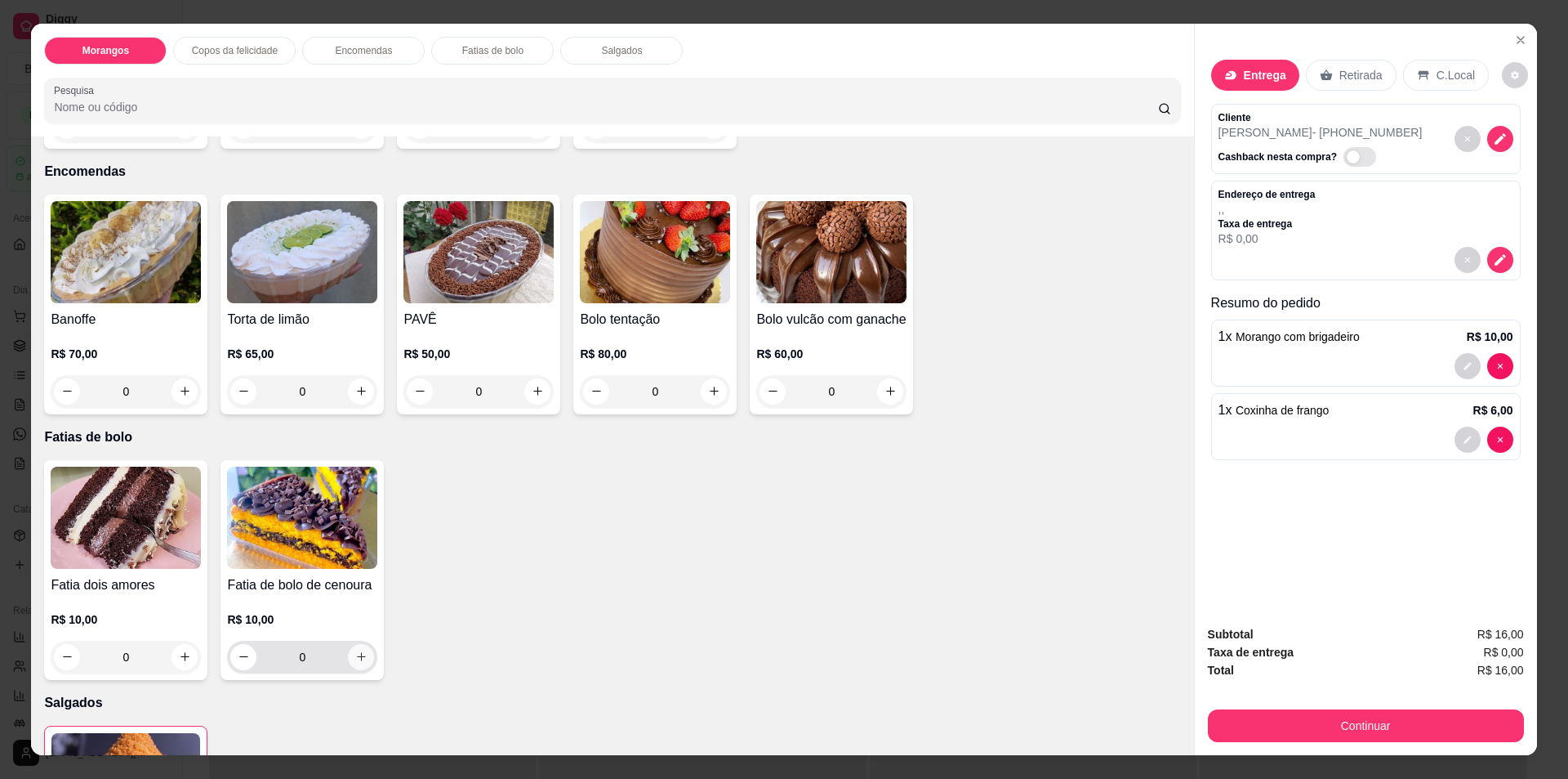
click at [357, 658] on icon "increase-product-quantity" at bounding box center [361, 656] width 13 height 13
type input "1"
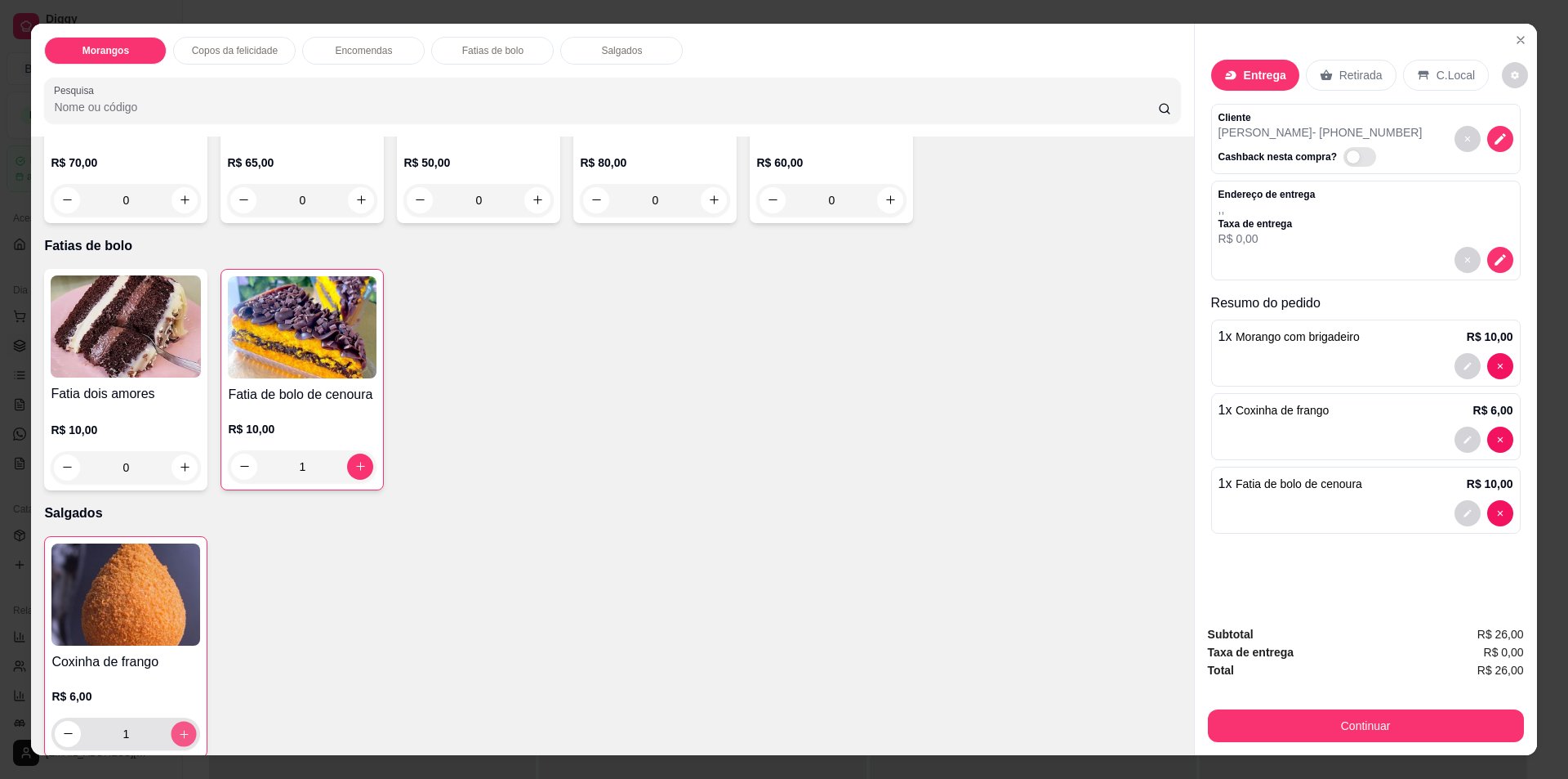
click at [180, 730] on icon "increase-product-quantity" at bounding box center [184, 732] width 13 height 13
type input "2"
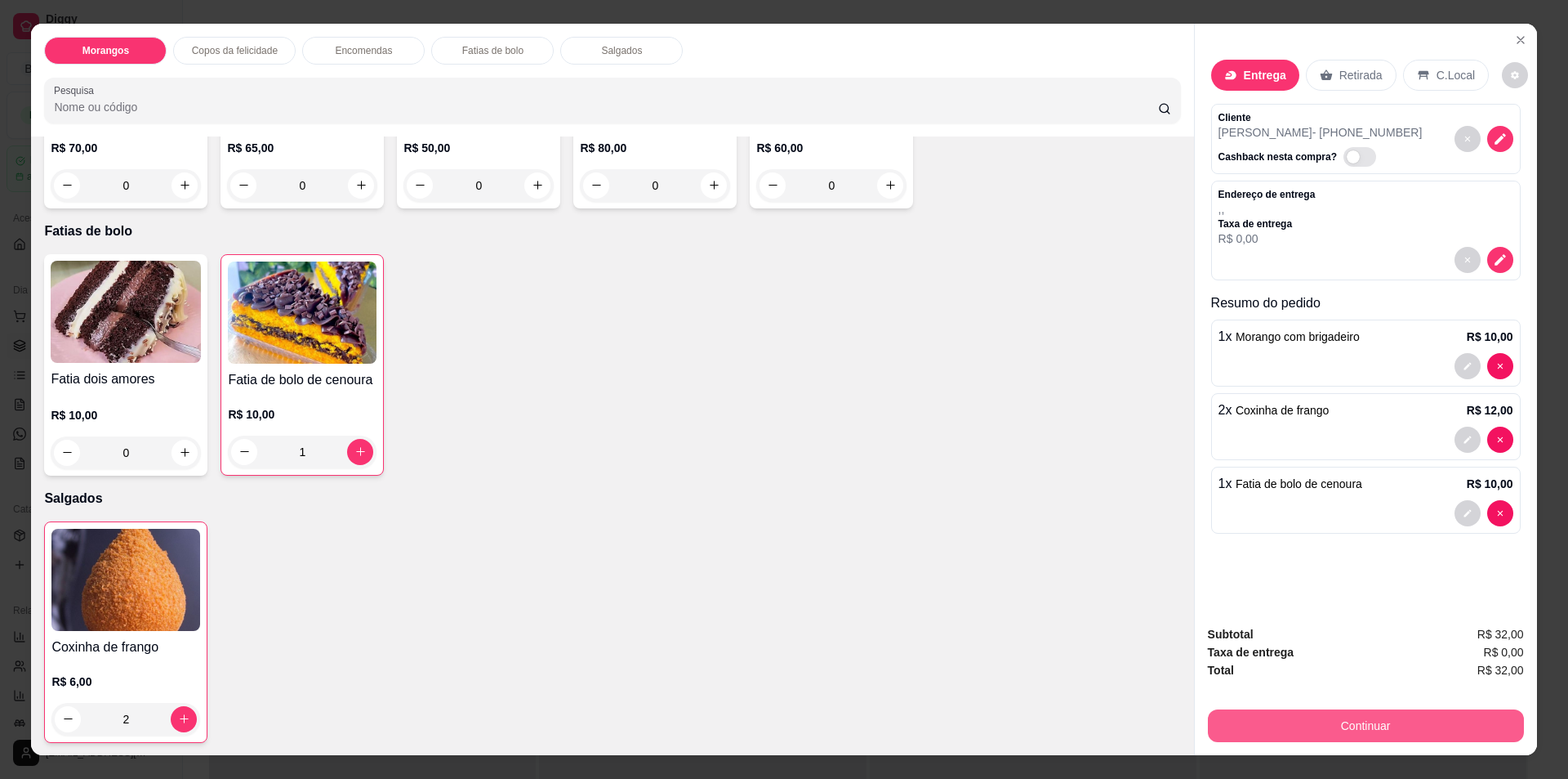
click at [1364, 720] on button "Continuar" at bounding box center [1366, 726] width 316 height 33
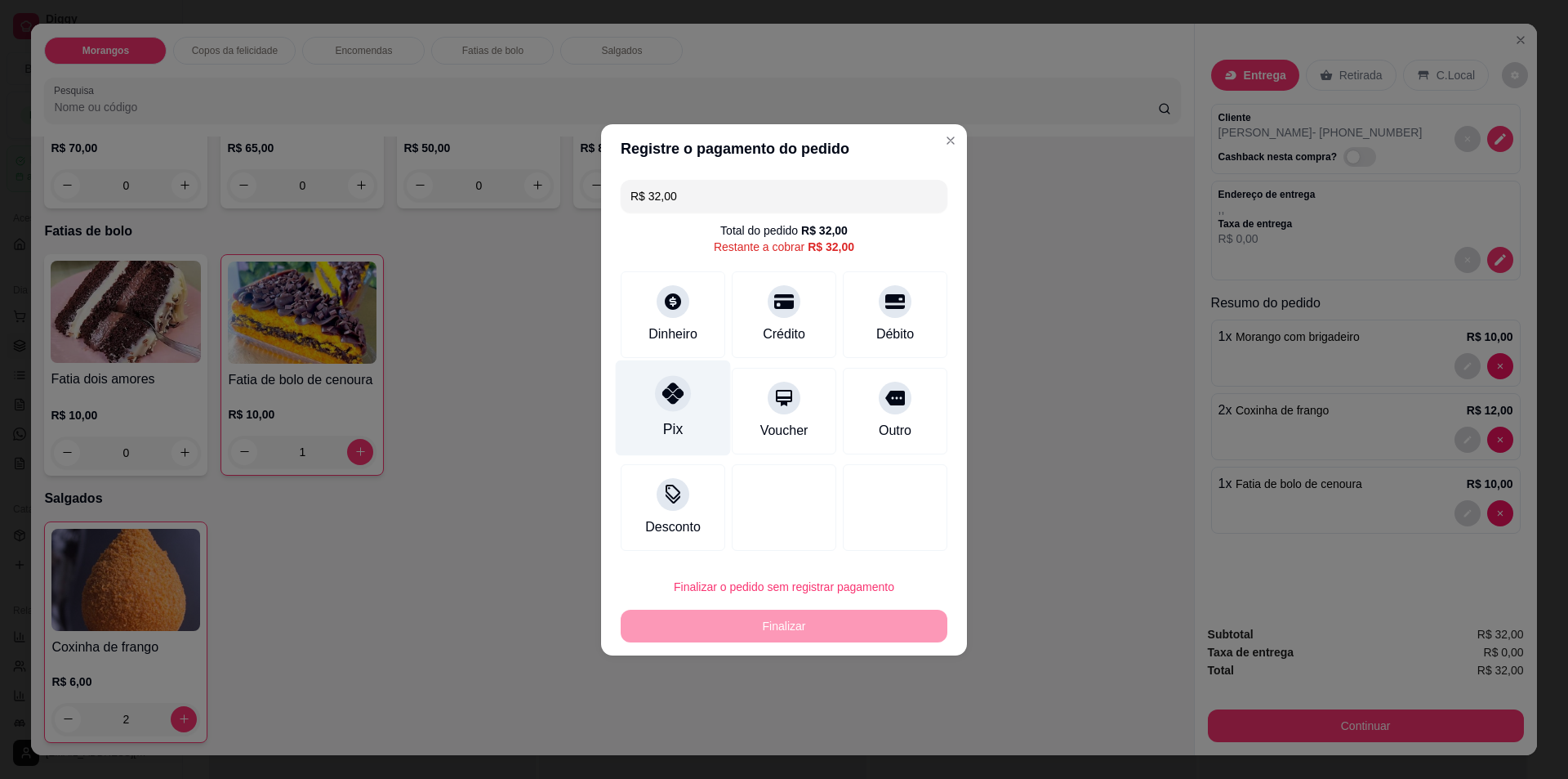
click at [666, 422] on div "Pix" at bounding box center [673, 429] width 19 height 21
type input "R$ 0,00"
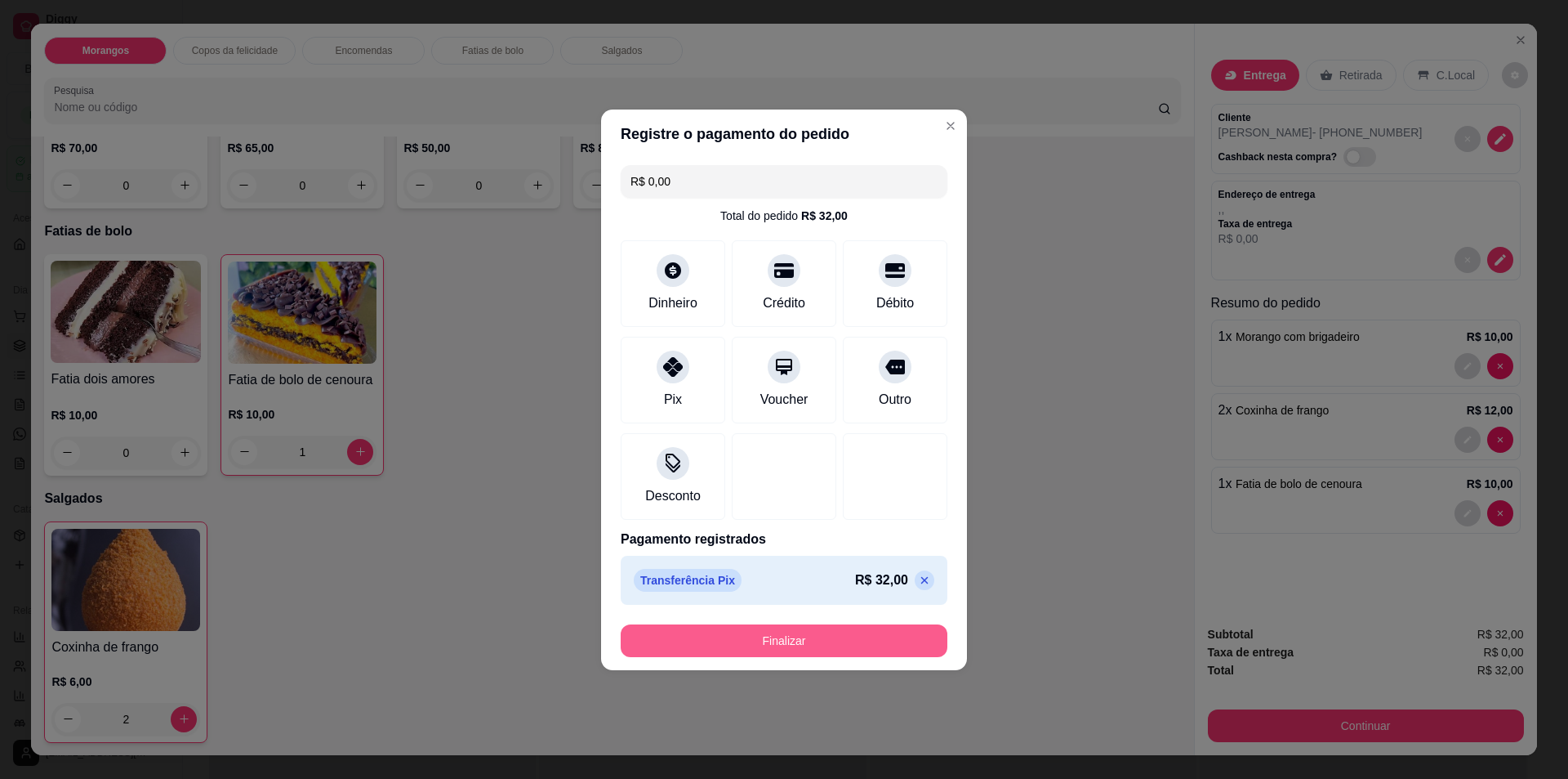
click at [787, 636] on button "Finalizar" at bounding box center [784, 640] width 326 height 33
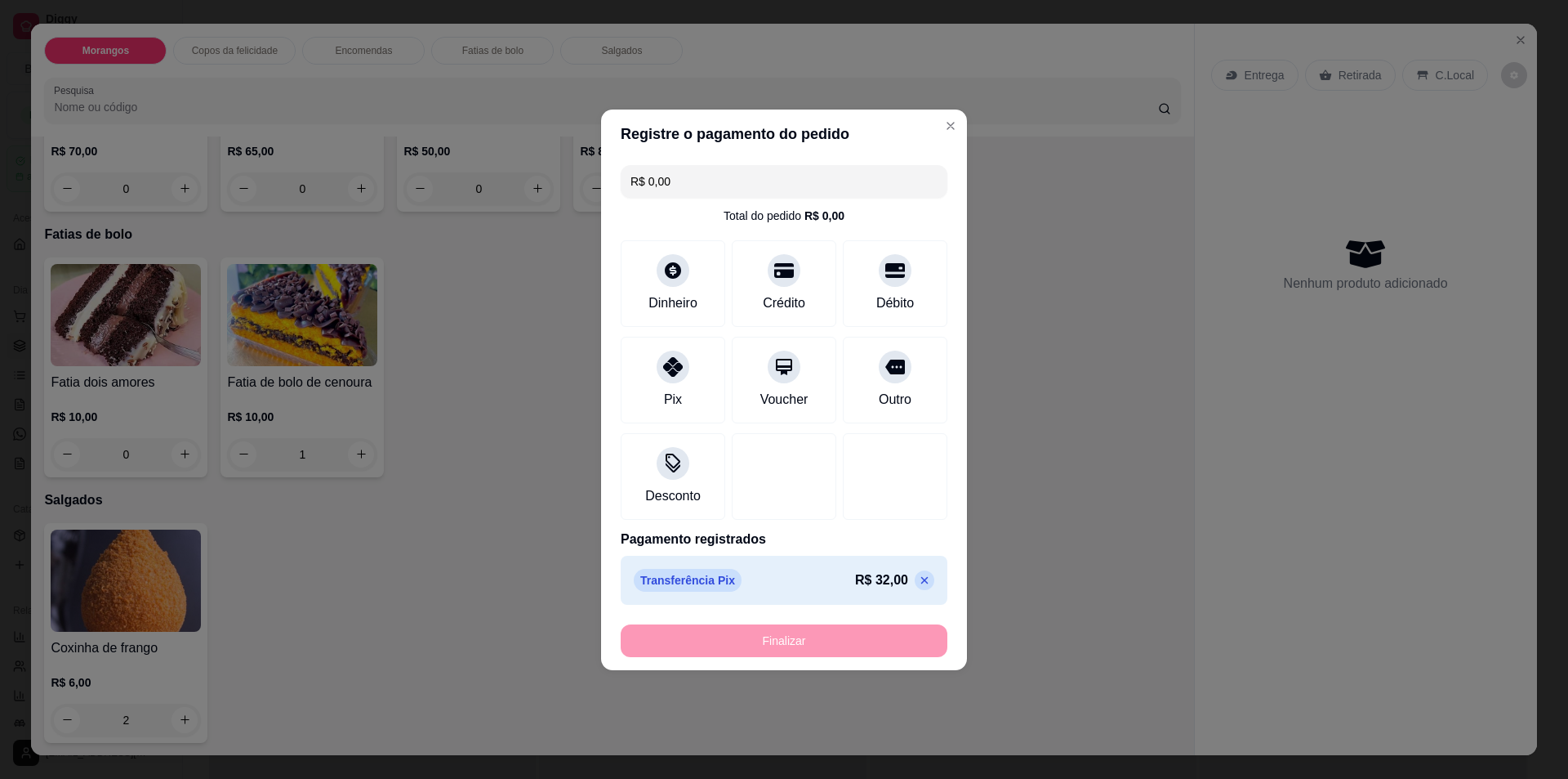
type input "0"
type input "-R$ 32,00"
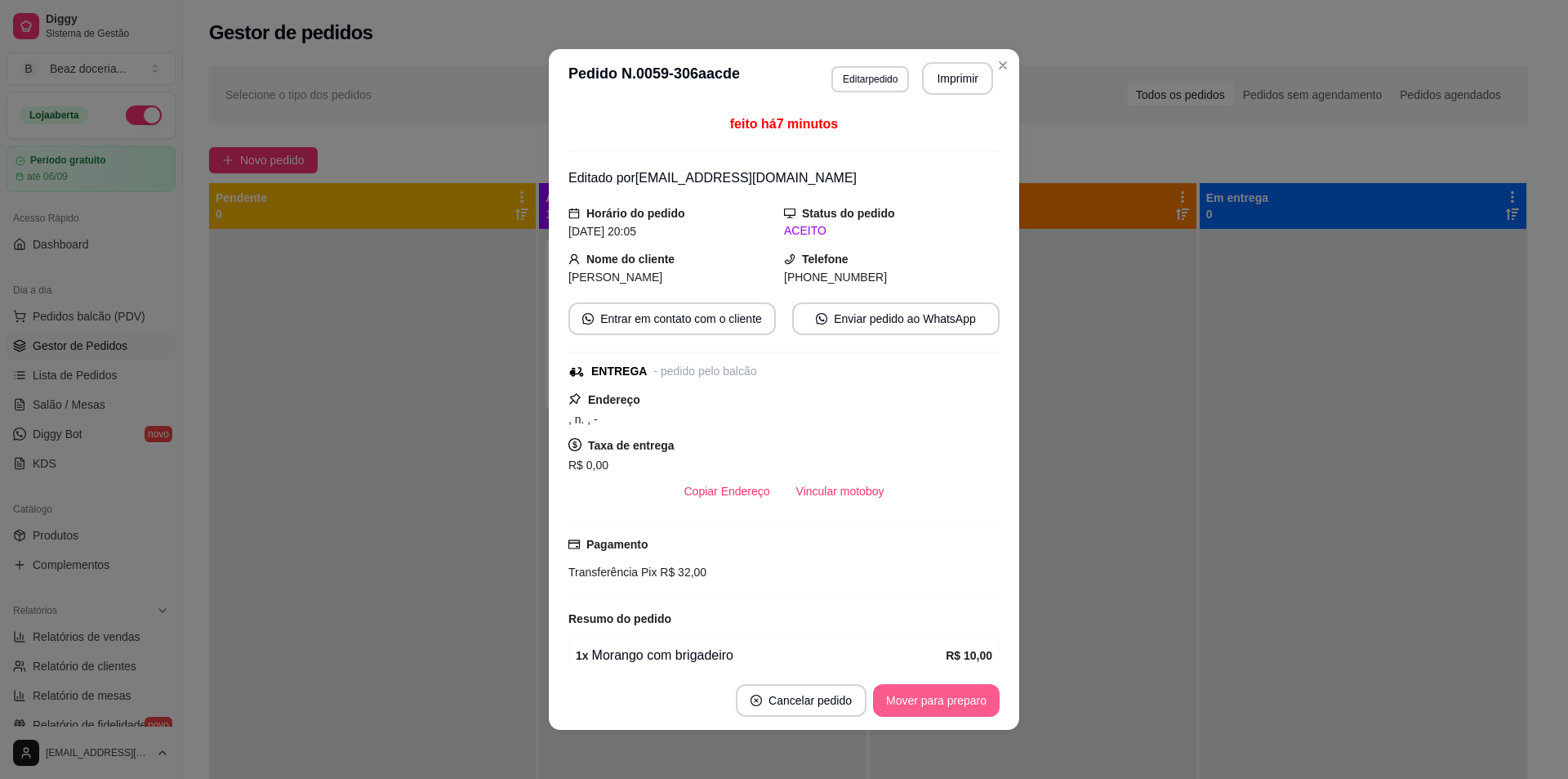
click at [904, 692] on button "Mover para preparo" at bounding box center [936, 701] width 127 height 33
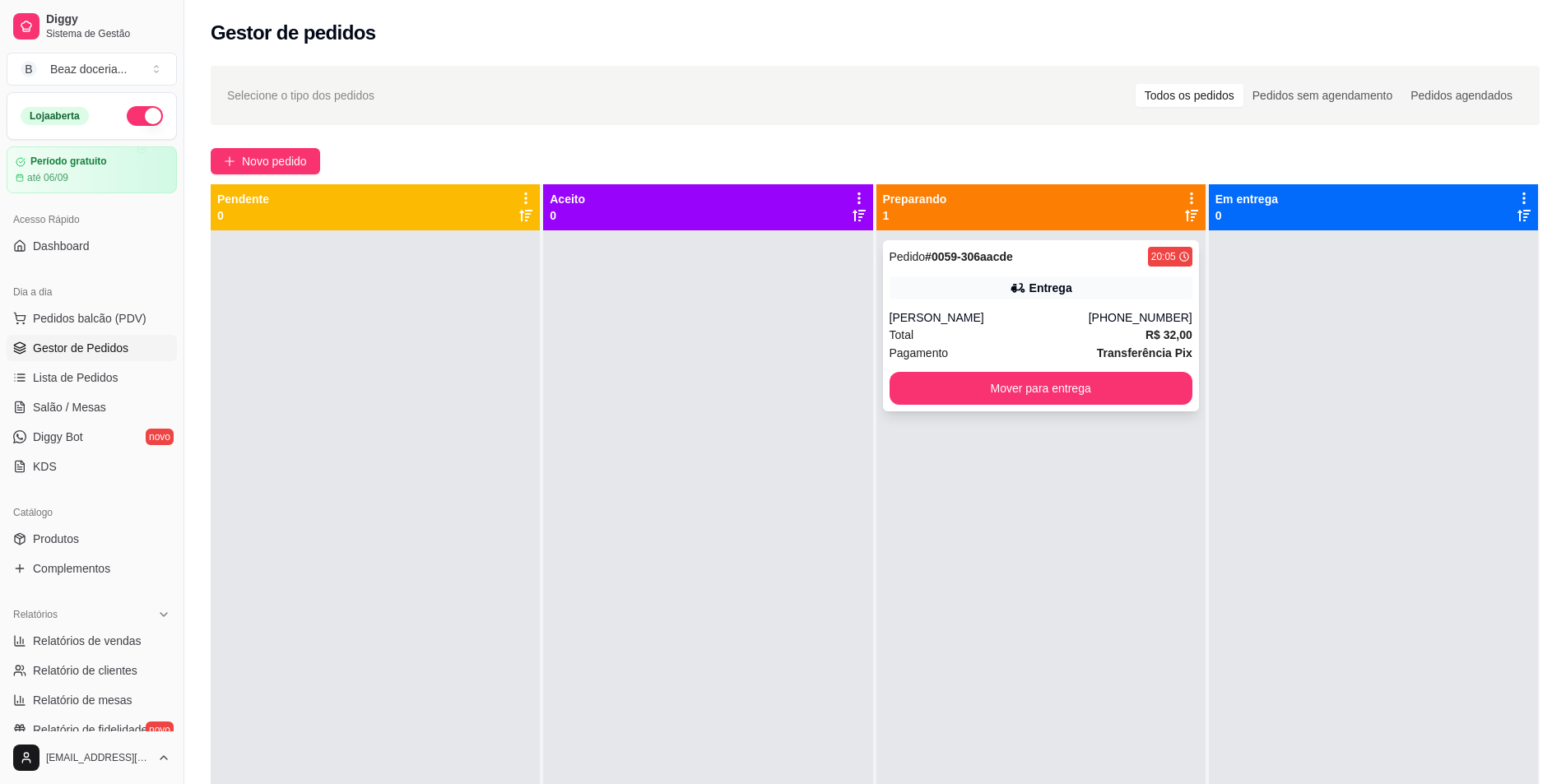
click at [938, 329] on div "Total R$ 32,00" at bounding box center [1041, 334] width 302 height 19
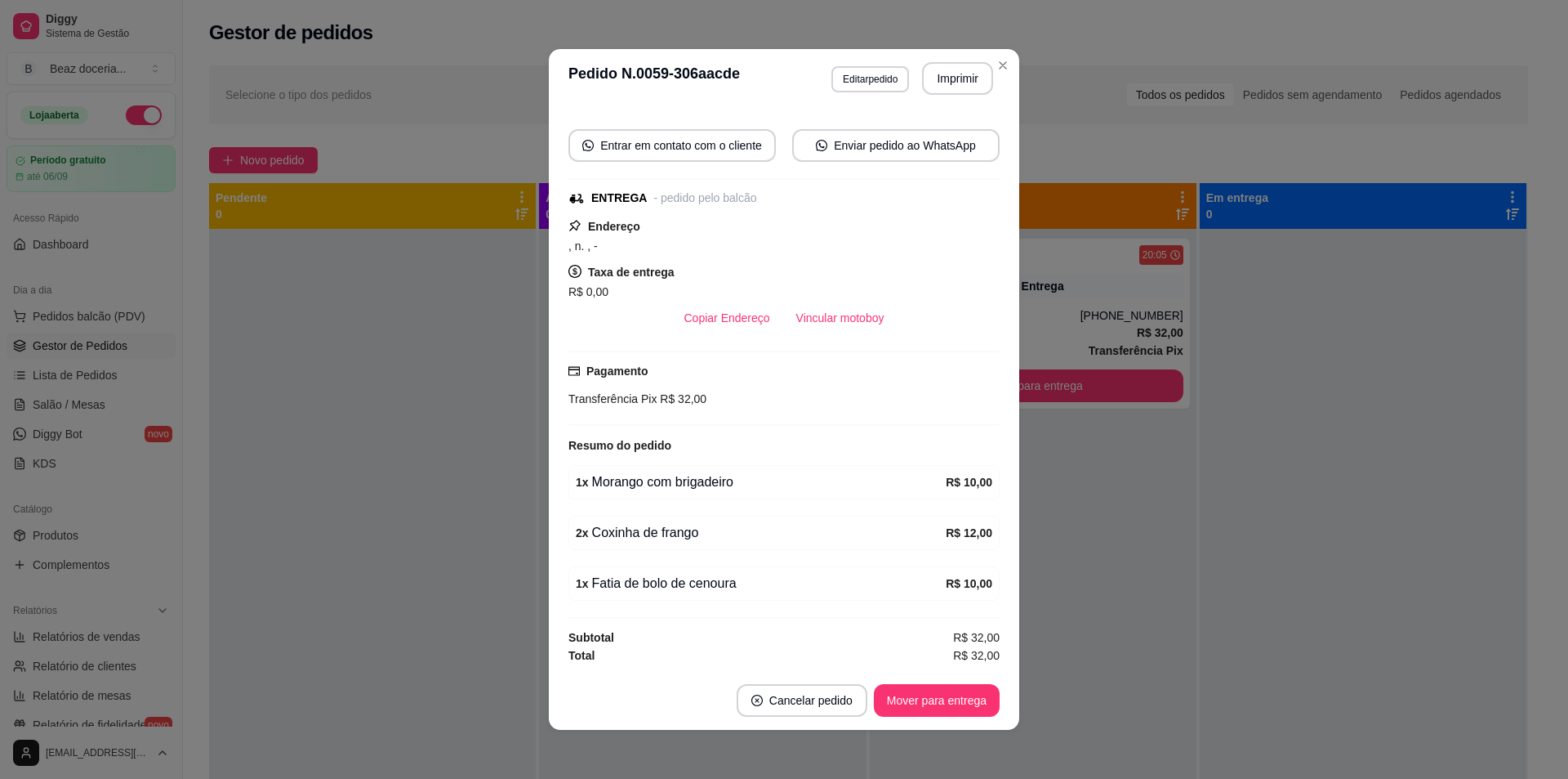
scroll to position [3, 0]
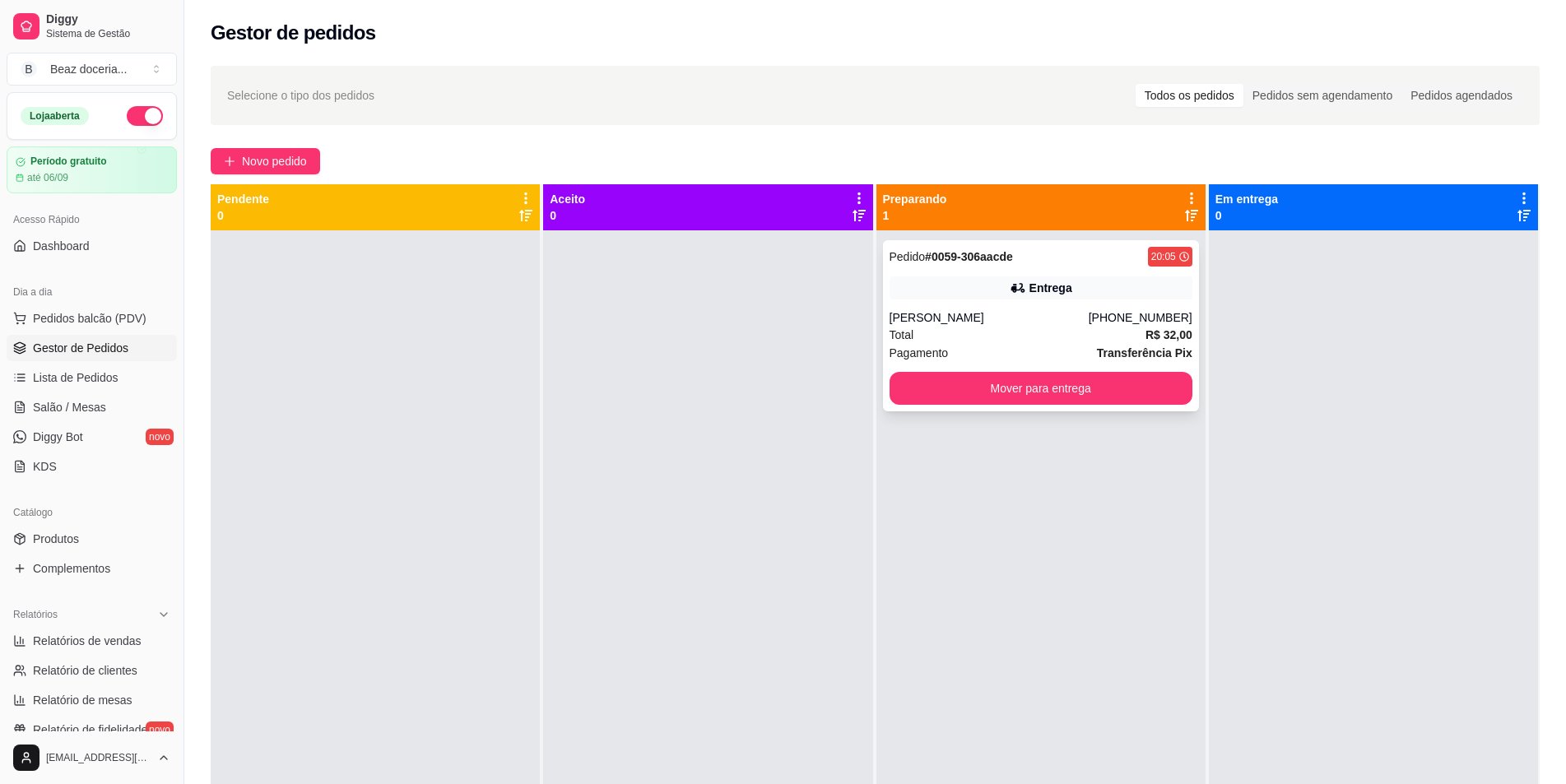
click at [993, 332] on div "Total R$ 32,00" at bounding box center [1041, 334] width 302 height 19
click at [1089, 338] on div "Total R$ 32,00" at bounding box center [1041, 334] width 302 height 19
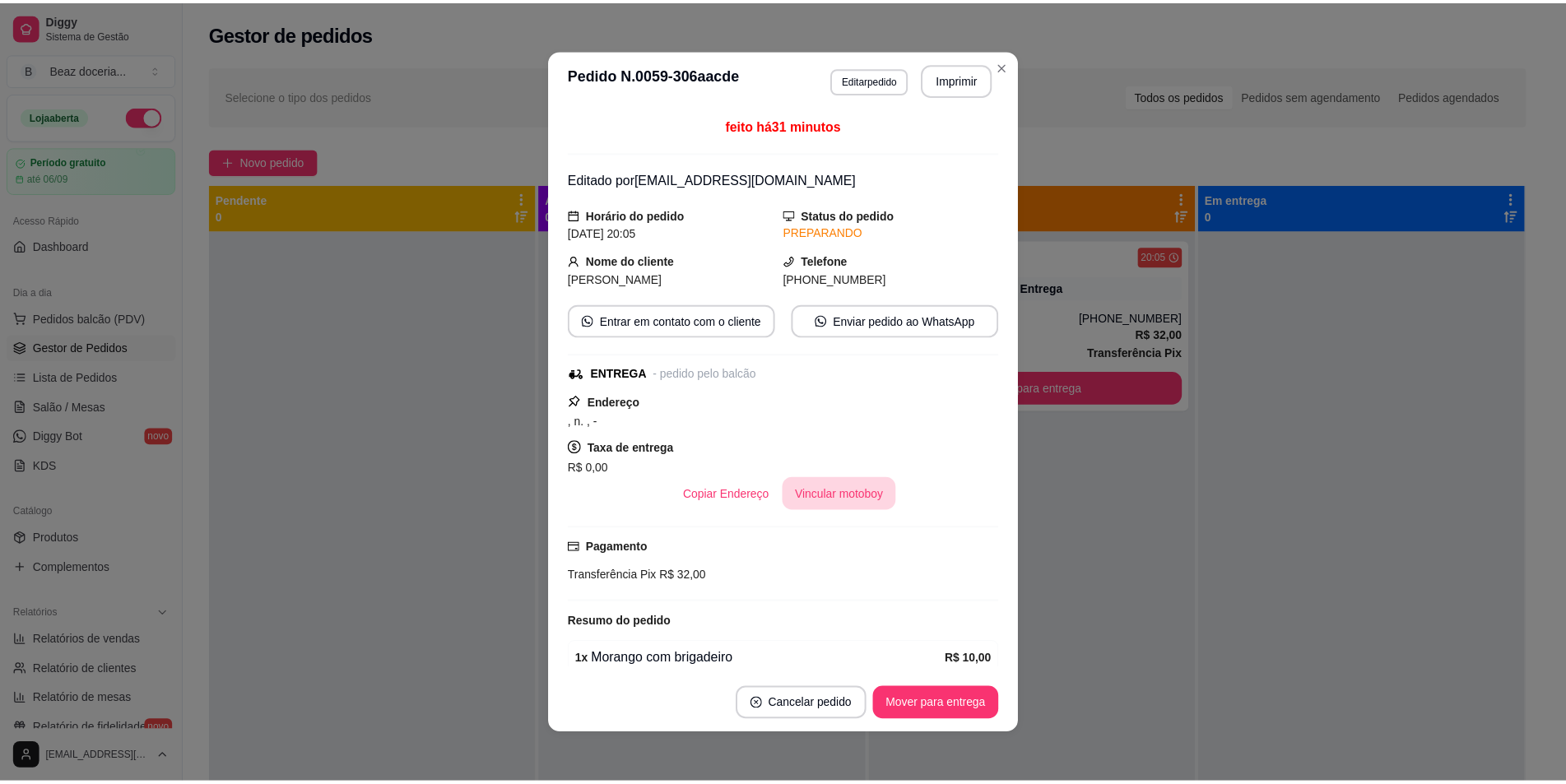
scroll to position [175, 0]
